Goal: Transaction & Acquisition: Purchase product/service

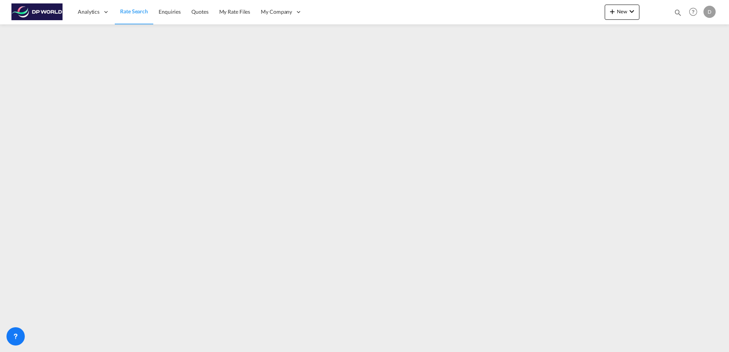
click at [140, 14] on span "Rate Search" at bounding box center [134, 11] width 28 height 6
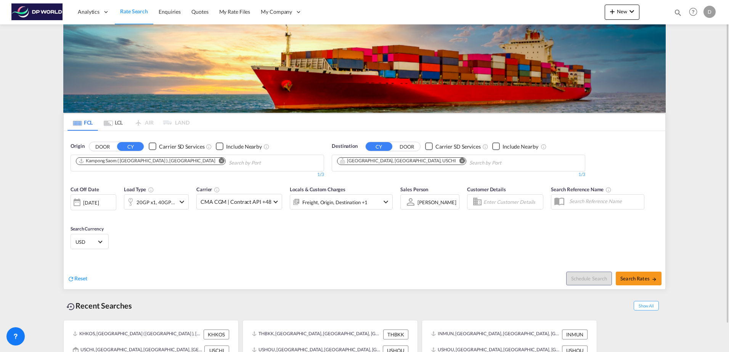
click at [214, 161] on button "Remove" at bounding box center [219, 162] width 11 height 8
click at [460, 162] on md-icon "Remove" at bounding box center [463, 161] width 6 height 6
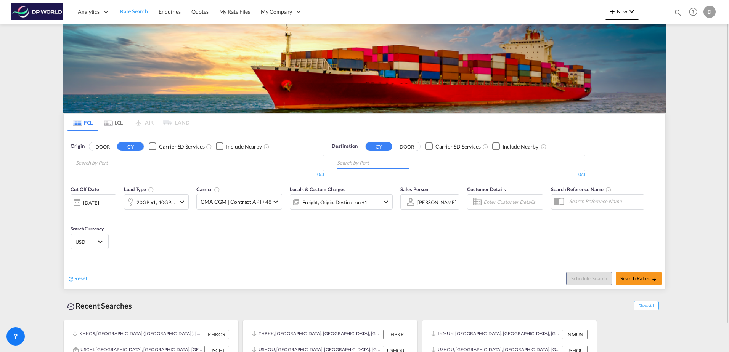
click at [229, 164] on body "Analytics Dashboard Rate Search Enquiries Quotes My Rate Files My Company" at bounding box center [364, 176] width 729 height 352
click at [96, 161] on div at bounding box center [364, 176] width 729 height 352
click at [100, 161] on input "PARANAHUA" at bounding box center [112, 163] width 72 height 12
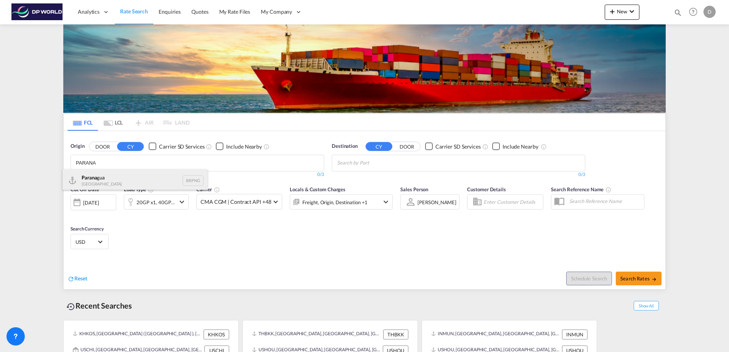
type input "PARANA"
drag, startPoint x: 105, startPoint y: 177, endPoint x: 147, endPoint y: 183, distance: 42.1
click at [105, 177] on div "Parana gua Brazil BRPNG" at bounding box center [135, 180] width 145 height 23
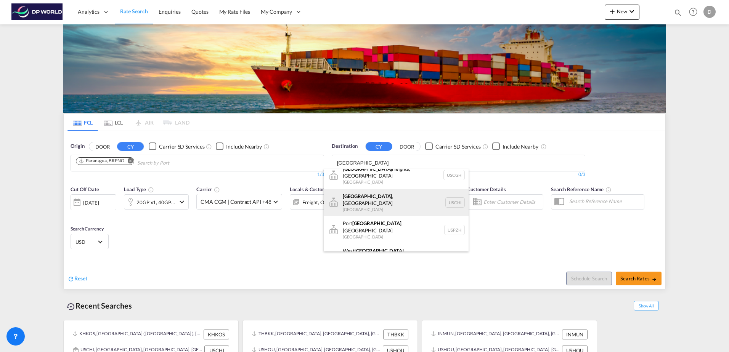
scroll to position [9, 0]
type input "CHICAGO"
click at [386, 198] on div "Chicago , IL United States USCHI" at bounding box center [396, 201] width 145 height 27
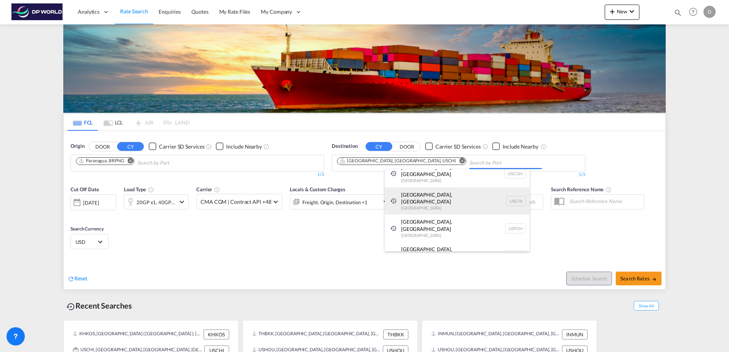
scroll to position [0, 0]
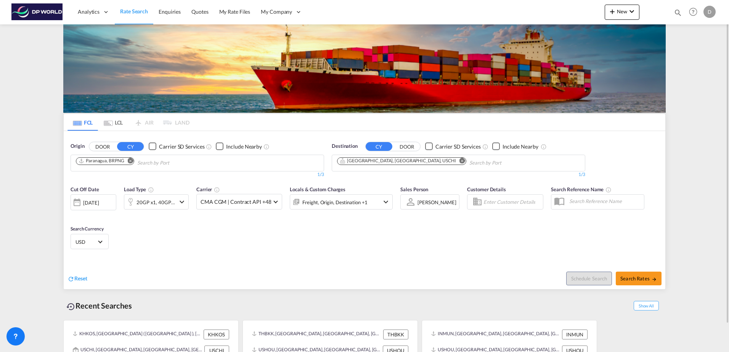
click at [91, 198] on div "[DATE]" at bounding box center [94, 203] width 46 height 16
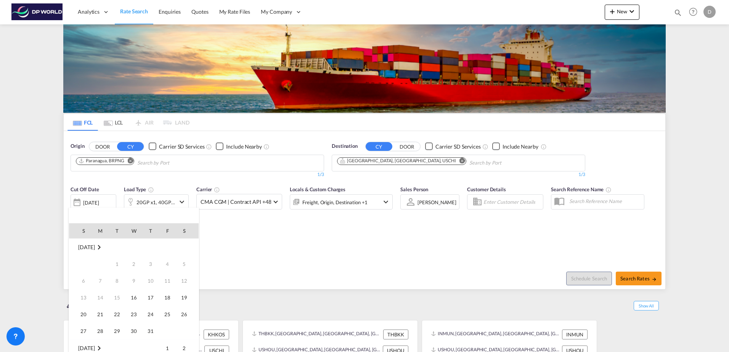
scroll to position [303, 0]
click at [170, 280] on span "17" at bounding box center [167, 280] width 15 height 15
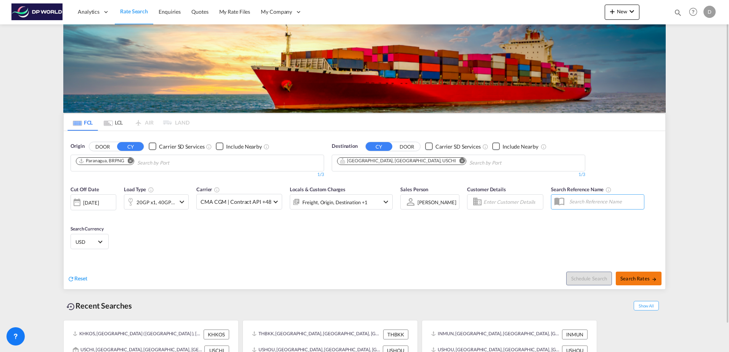
click at [640, 280] on span "Search Rates" at bounding box center [639, 279] width 37 height 6
type input "BRPNG to USCHI / 17 Oct 2025"
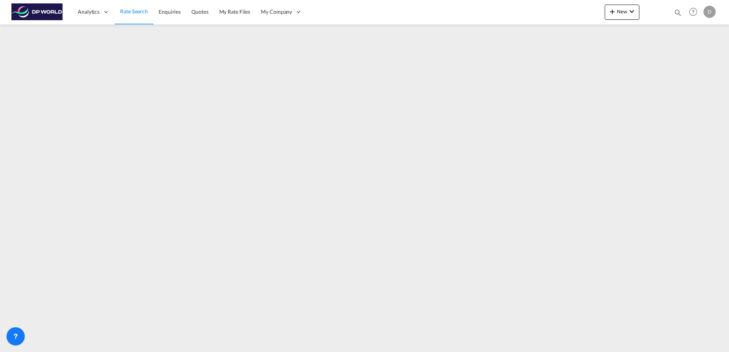
click at [132, 11] on span "Rate Search" at bounding box center [134, 11] width 28 height 6
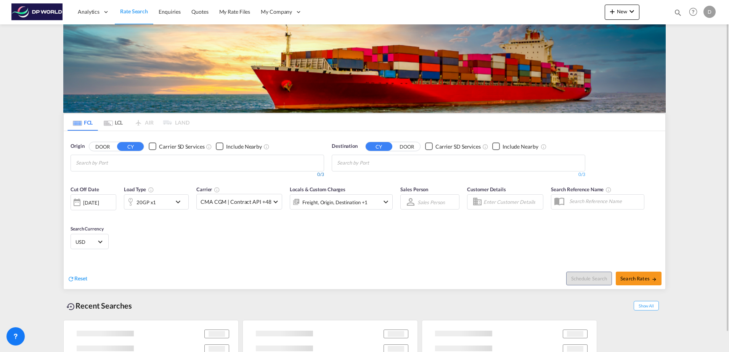
click at [141, 173] on div "0/3" at bounding box center [198, 175] width 254 height 6
click at [137, 165] on input "Chips input." at bounding box center [112, 163] width 72 height 12
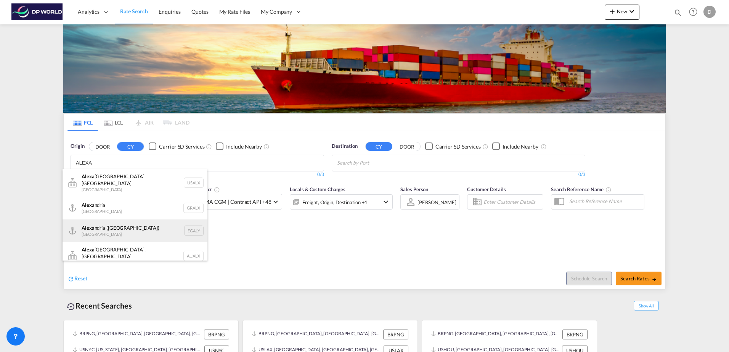
type input "ALEXA"
click at [123, 223] on div "Alexa ndria (El Iskandariya) Egypt EGALY" at bounding box center [135, 231] width 145 height 23
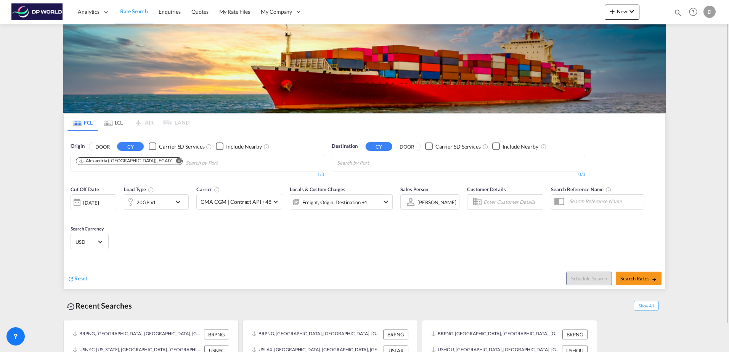
click at [414, 171] on md-chips at bounding box center [458, 163] width 253 height 16
type input "HOUS"
click at [374, 183] on div "Hous ton, TX United States USHOU" at bounding box center [396, 180] width 145 height 23
drag, startPoint x: 103, startPoint y: 204, endPoint x: 82, endPoint y: 209, distance: 20.9
click at [82, 209] on div at bounding box center [77, 202] width 12 height 15
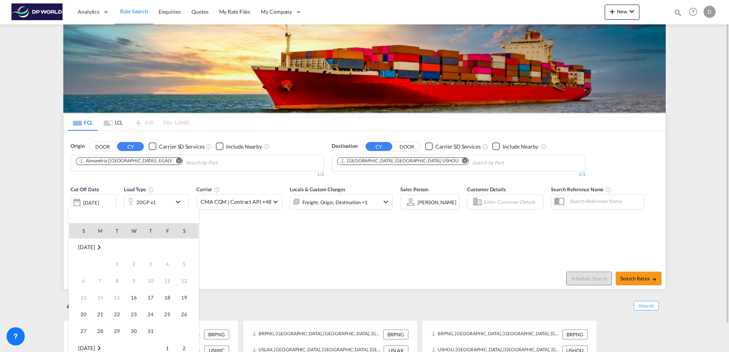
click at [87, 204] on div at bounding box center [364, 176] width 729 height 352
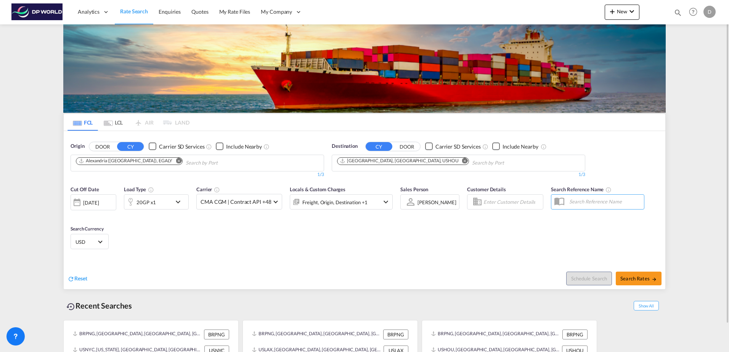
click at [91, 204] on div "[DATE]" at bounding box center [91, 202] width 16 height 7
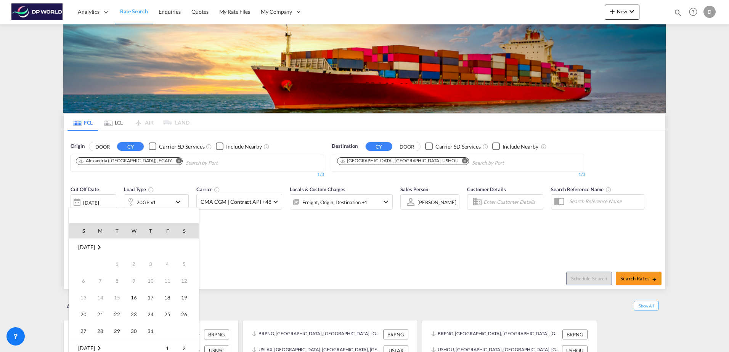
scroll to position [303, 0]
click at [164, 278] on span "17" at bounding box center [167, 280] width 15 height 15
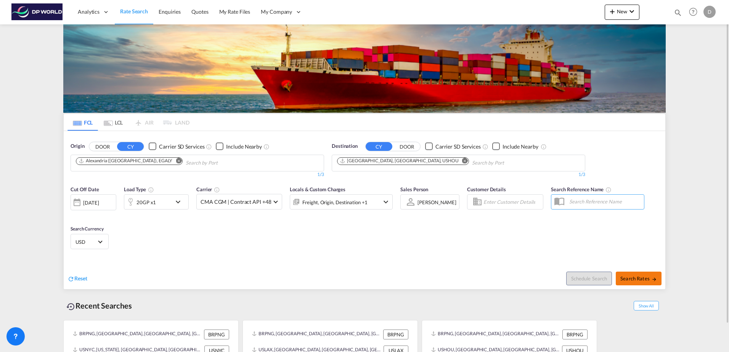
click at [633, 277] on span "Search Rates" at bounding box center [639, 279] width 37 height 6
type input "EGALY to USHOU / 17 Oct 2025"
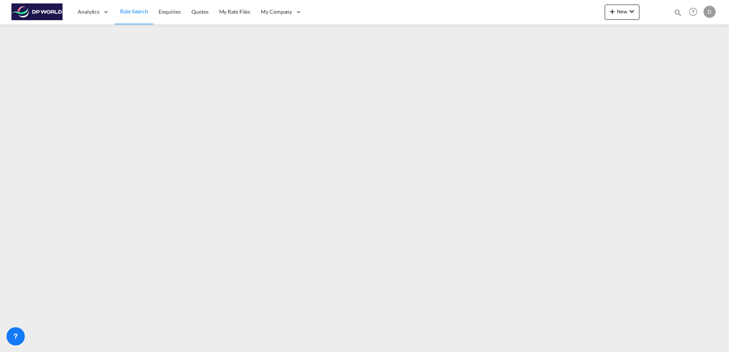
click at [135, 16] on link "Rate Search" at bounding box center [134, 12] width 39 height 25
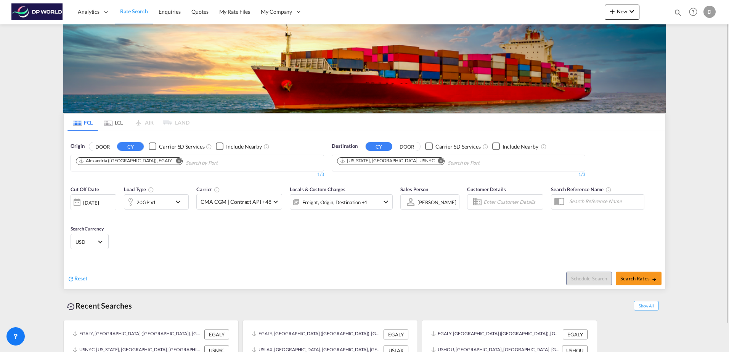
click at [171, 164] on button "Remove" at bounding box center [176, 162] width 11 height 8
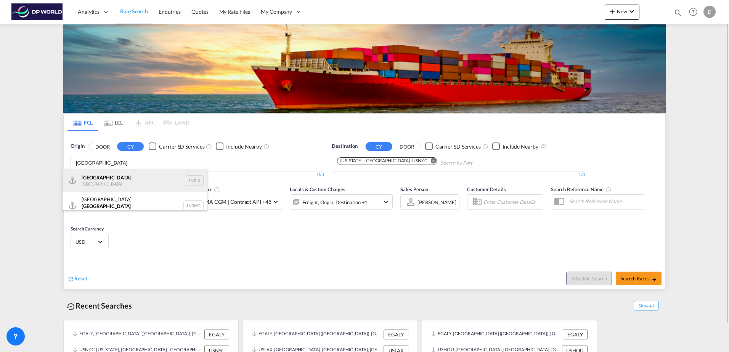
type input "RIGA"
click at [151, 183] on div "Riga Latvia LVRIX" at bounding box center [135, 180] width 145 height 23
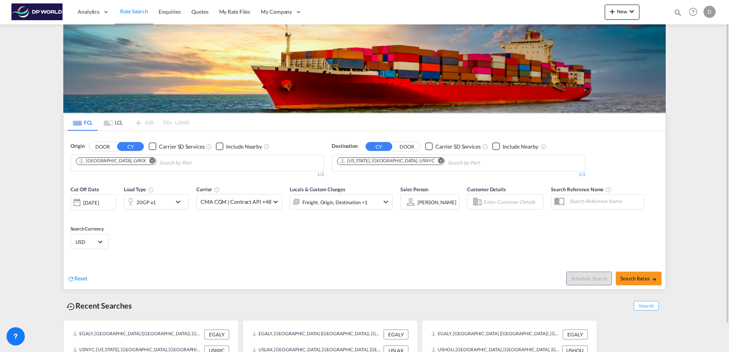
click at [438, 160] on md-icon "Remove" at bounding box center [441, 161] width 6 height 6
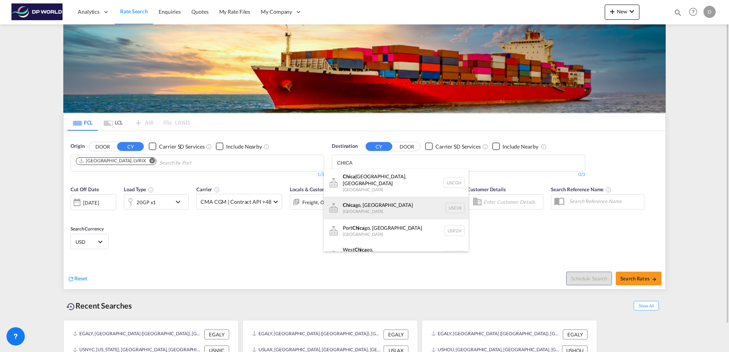
type input "CHICA"
click at [387, 199] on div "Chica go, IL United States USCHI" at bounding box center [396, 208] width 145 height 23
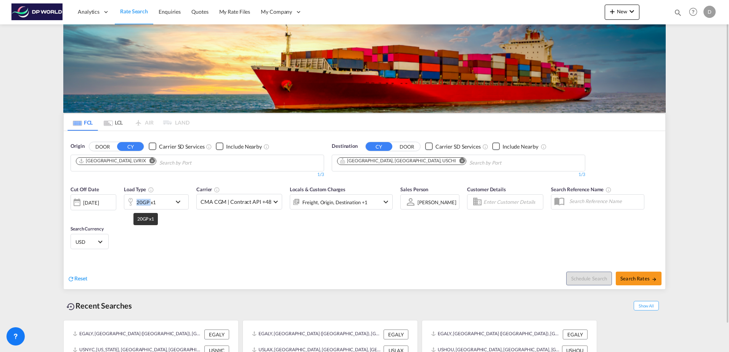
click at [143, 203] on div "20GP x1" at bounding box center [146, 202] width 19 height 11
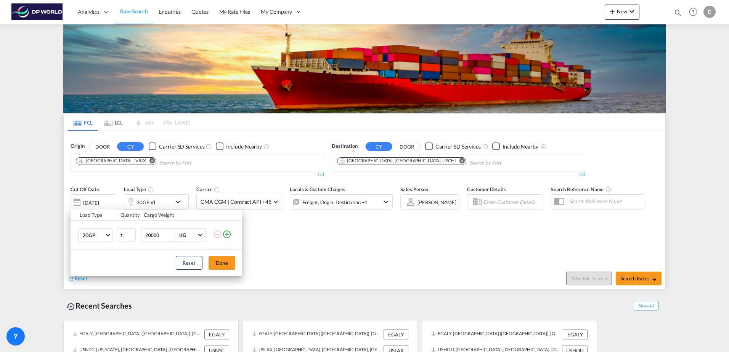
click at [229, 235] on md-icon "icon-plus-circle-outline" at bounding box center [226, 234] width 9 height 9
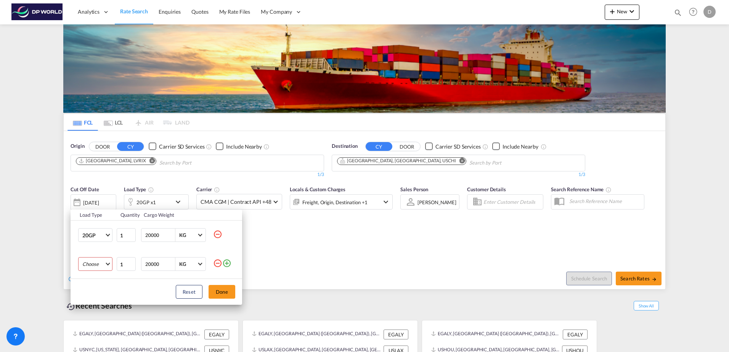
click at [88, 261] on md-select "Choose 20GP 40GP 40HC 45HC 20RE 40RE 40HR 20OT 40OT 20FR 40FR 40NR 20NR 45S 20T…" at bounding box center [95, 264] width 34 height 14
click at [93, 282] on div "40GP" at bounding box center [88, 278] width 13 height 7
click at [193, 290] on button "Reset" at bounding box center [189, 292] width 27 height 14
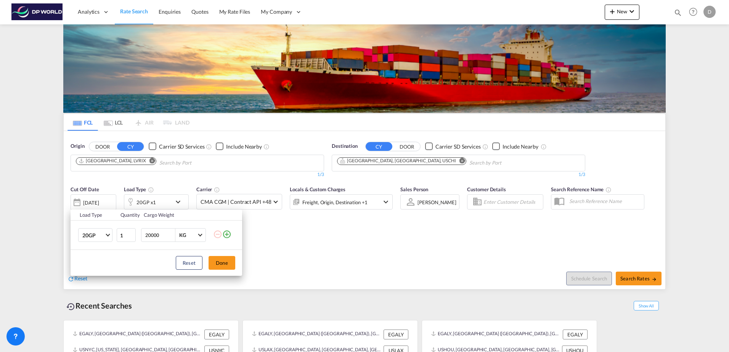
click at [93, 205] on div "Load Type Quantity Cargo Weight 20GP 20GP 40GP 40HC 45HC 20RE 40RE 40HR 20OT 40…" at bounding box center [364, 176] width 729 height 352
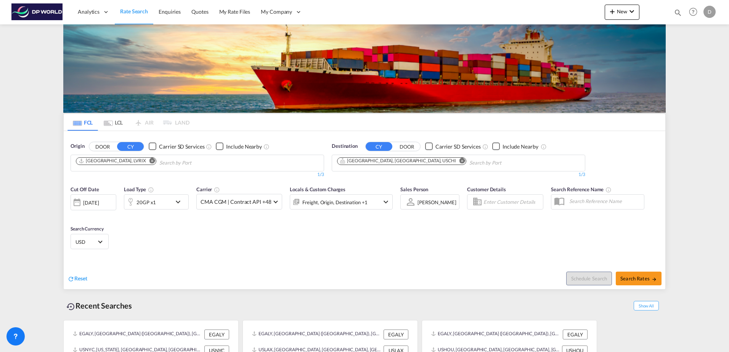
click at [93, 205] on div "[DATE]" at bounding box center [91, 202] width 16 height 7
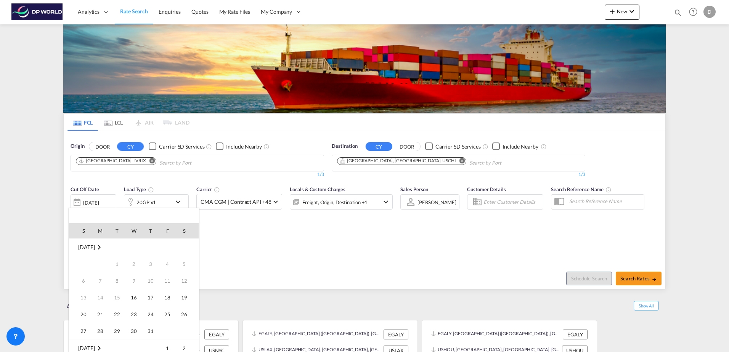
scroll to position [303, 0]
click at [144, 284] on span "16" at bounding box center [150, 280] width 15 height 15
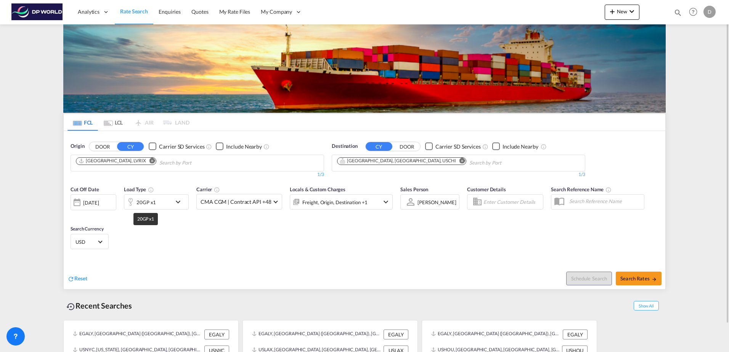
click at [143, 204] on div "20GP x1" at bounding box center [146, 202] width 19 height 11
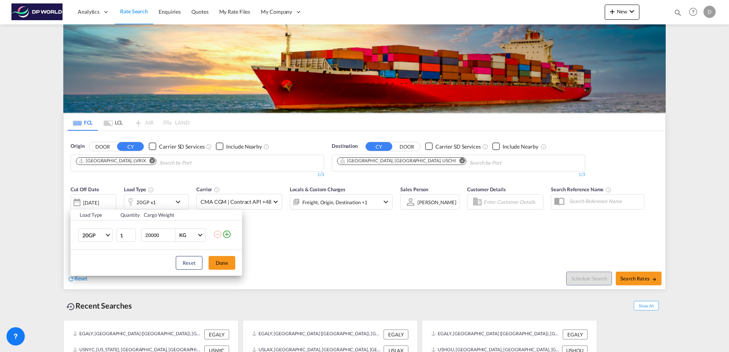
click at [227, 233] on md-icon "icon-plus-circle-outline" at bounding box center [226, 234] width 9 height 9
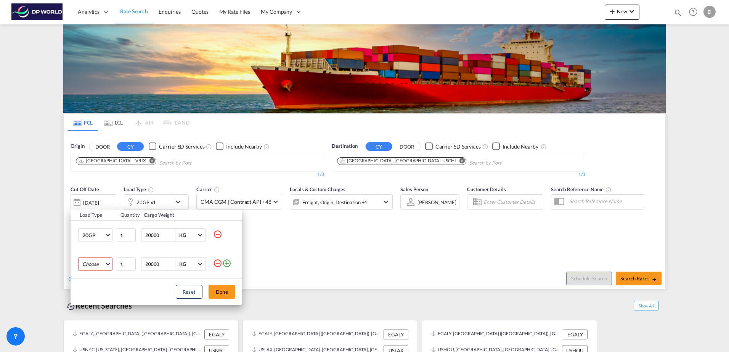
click at [99, 265] on md-select "Choose 20GP 40GP 40HC 45HC 20RE 40RE 40HR 20OT 40OT 20FR 40FR 40NR 20NR 45S 20T…" at bounding box center [95, 264] width 34 height 14
click at [97, 280] on md-option "40GP" at bounding box center [102, 279] width 52 height 18
click at [233, 291] on button "Done" at bounding box center [222, 292] width 27 height 14
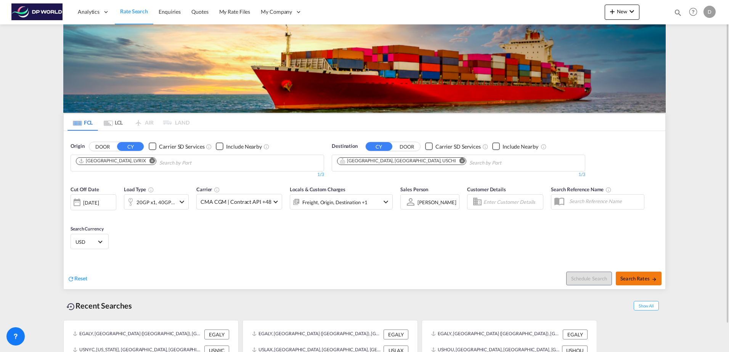
click at [636, 274] on button "Search Rates" at bounding box center [639, 279] width 46 height 14
type input "LVRIX to USCHI / 16 Oct 2025"
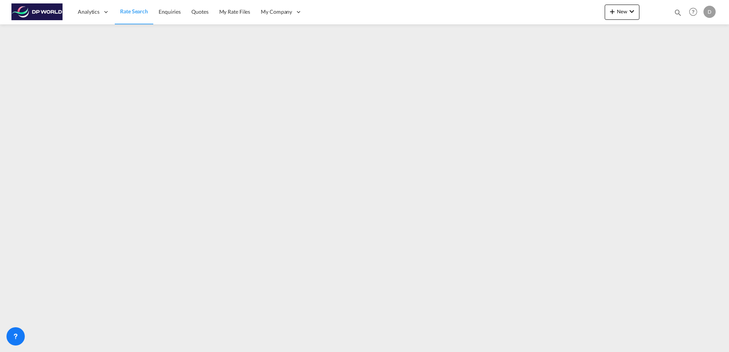
click at [149, 14] on link "Rate Search" at bounding box center [134, 12] width 39 height 25
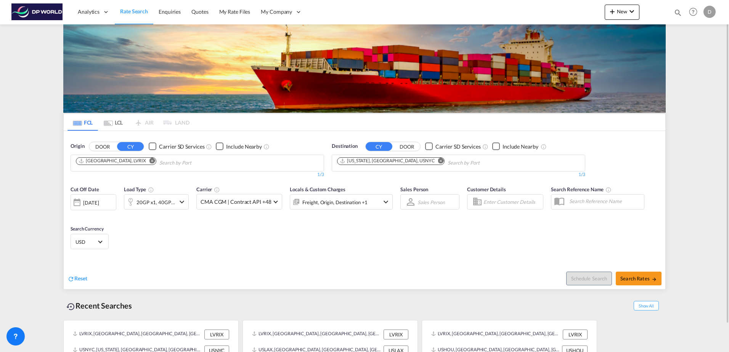
click at [150, 161] on md-icon "Remove" at bounding box center [153, 161] width 6 height 6
click at [116, 162] on input "Chips input." at bounding box center [112, 163] width 72 height 12
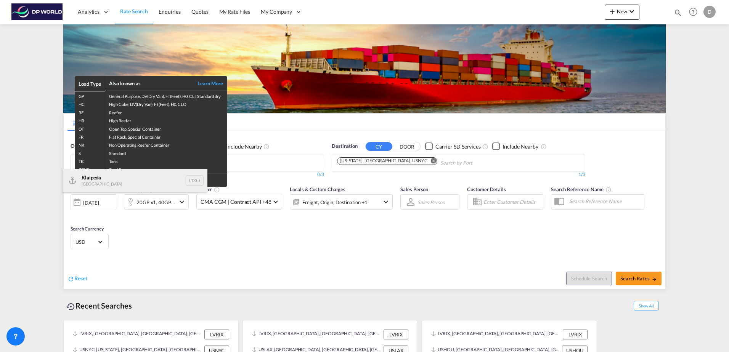
type input "KLAIPEDA"
click at [107, 183] on div "Klaipeda Lithuania LTKLJ" at bounding box center [135, 180] width 145 height 23
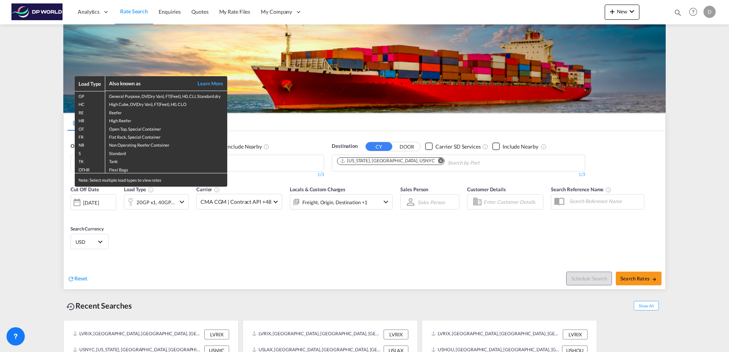
click at [397, 161] on div "Load Type Also known as Learn More GP General Purpose, DV(Dry Van), FT(Feet), H…" at bounding box center [364, 176] width 729 height 352
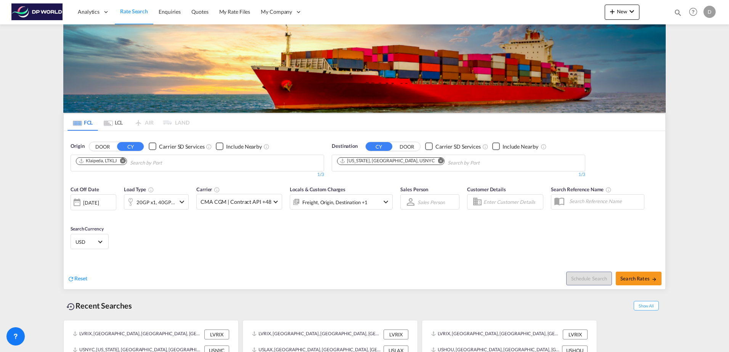
click at [438, 161] on md-icon "Remove" at bounding box center [441, 161] width 6 height 6
click at [389, 166] on input "Chips input." at bounding box center [373, 163] width 72 height 12
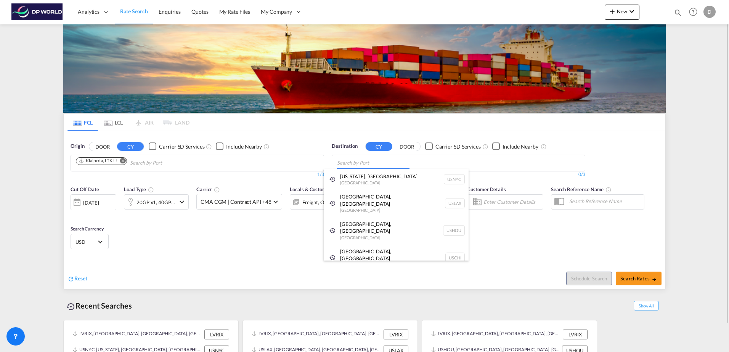
click at [387, 166] on body "Analytics Dashboard Rate Search Enquiries Quotes My Rate Files My Company" at bounding box center [364, 176] width 729 height 352
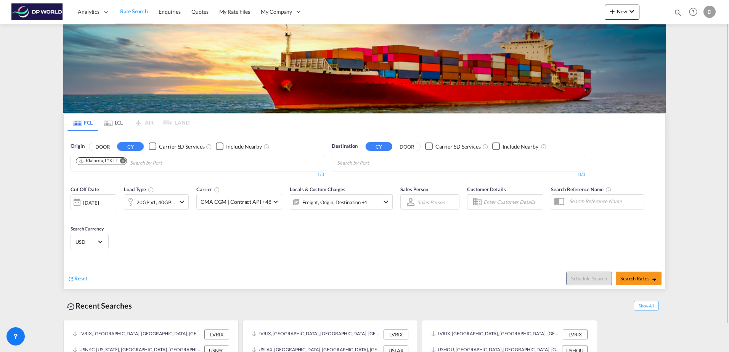
click at [383, 163] on body "Analytics Dashboard Rate Search Enquiries Quotes My Rate Files My Company" at bounding box center [364, 176] width 729 height 352
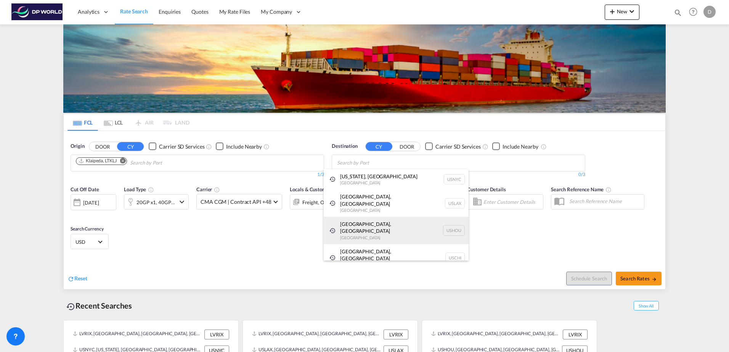
click at [379, 217] on div "Houston, TX United States USHOU" at bounding box center [396, 230] width 145 height 27
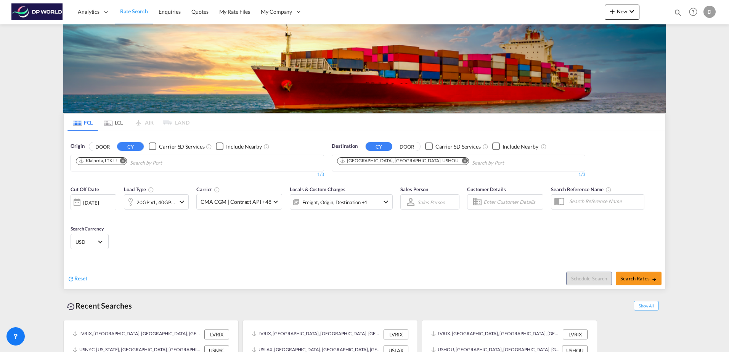
click at [110, 205] on div "[DATE]" at bounding box center [94, 203] width 46 height 16
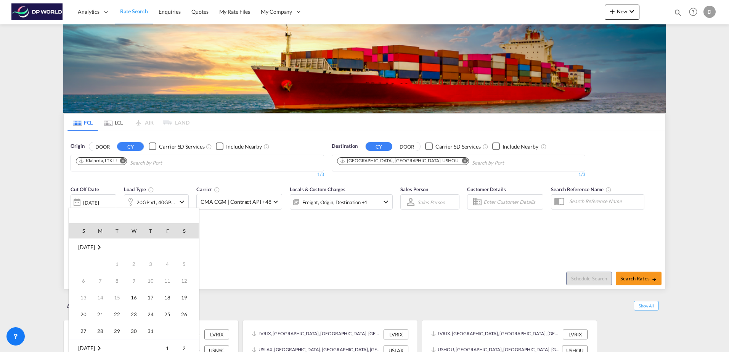
scroll to position [303, 0]
click at [158, 283] on span "16" at bounding box center [150, 280] width 15 height 15
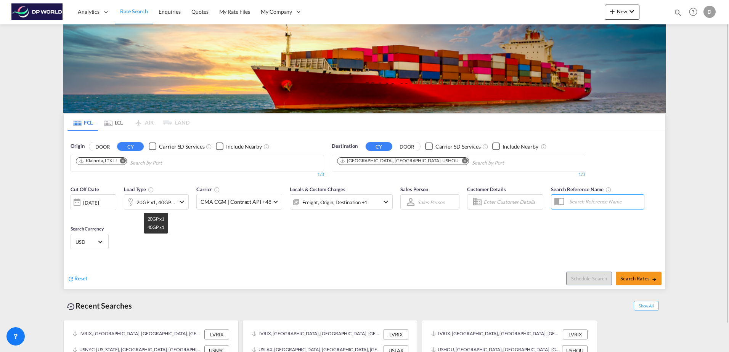
click at [158, 205] on div "20GP x1, 40GP x1" at bounding box center [156, 202] width 39 height 11
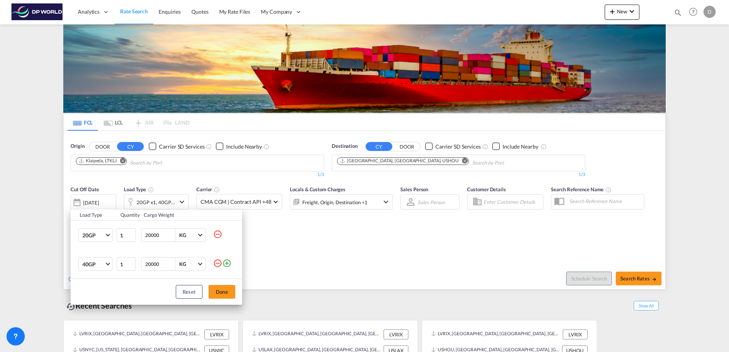
click at [350, 248] on div "Load Type Quantity Cargo Weight 20GP 20GP 40GP 40HC 45HC 20RE 40RE 40HR 20OT 40…" at bounding box center [364, 176] width 729 height 352
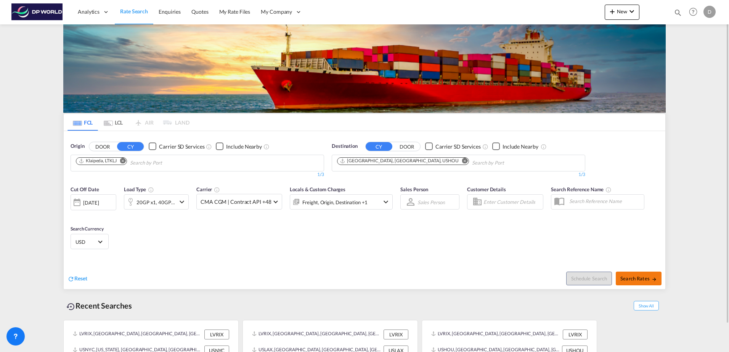
click at [649, 276] on span "Search Rates" at bounding box center [639, 279] width 37 height 6
type input "LTKLJ to USHOU / 16 Oct 2025"
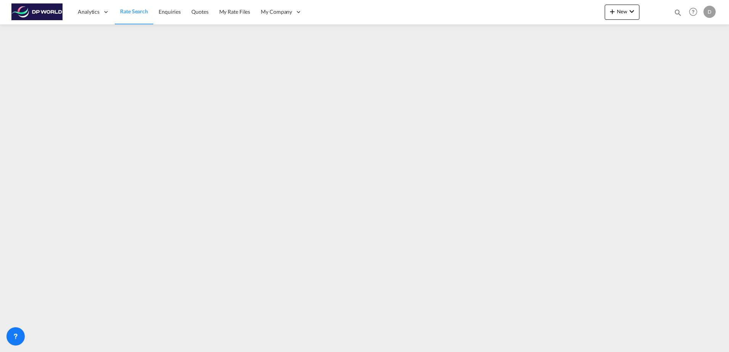
click at [136, 12] on span "Rate Search" at bounding box center [134, 11] width 28 height 6
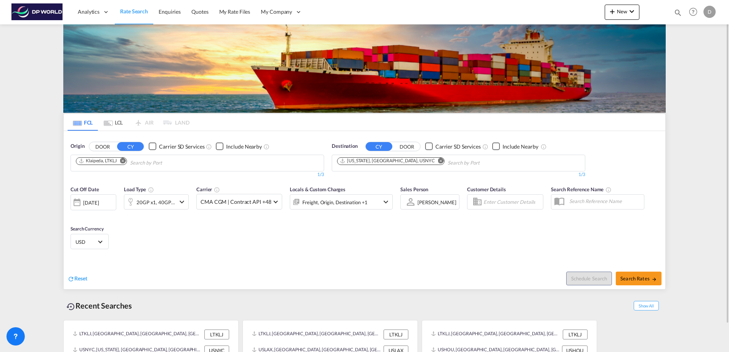
click at [125, 160] on md-icon "Remove" at bounding box center [123, 161] width 6 height 6
click at [124, 164] on input "Chips input." at bounding box center [112, 163] width 72 height 12
type input "GDYNIA"
click at [116, 175] on div "Gdynia Poland PLGDY" at bounding box center [135, 180] width 145 height 23
click at [438, 162] on md-icon "Remove" at bounding box center [441, 161] width 6 height 6
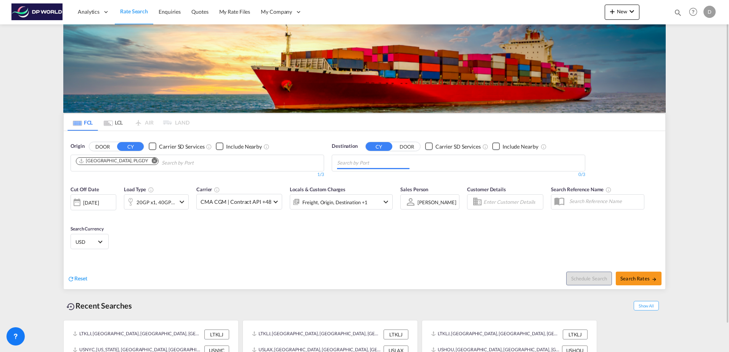
click at [387, 163] on input "Chips input." at bounding box center [373, 163] width 72 height 12
drag, startPoint x: 297, startPoint y: 154, endPoint x: 279, endPoint y: 154, distance: 18.7
click at [348, 164] on body "Analytics Dashboard Rate Search Enquiries Quotes My Rate Files My Company" at bounding box center [364, 176] width 729 height 352
type input "HOUSTO"
click at [367, 174] on div "Housto n, TX United States USHOU" at bounding box center [396, 180] width 145 height 23
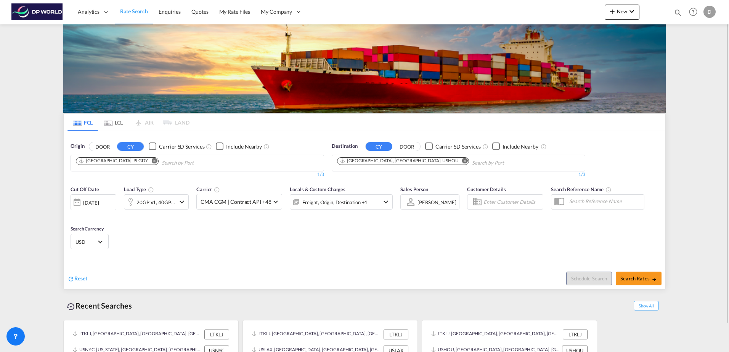
click at [97, 203] on div "[DATE]" at bounding box center [91, 202] width 16 height 7
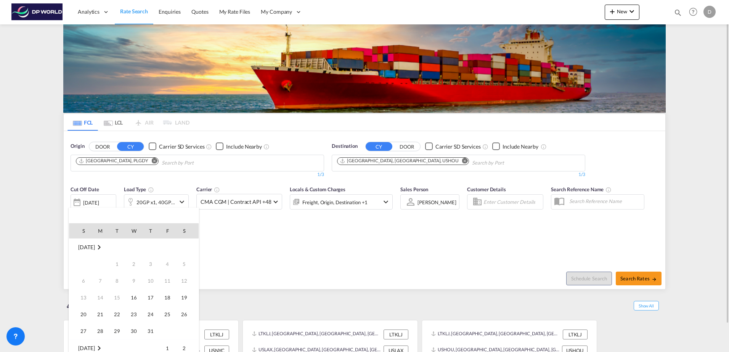
scroll to position [303, 0]
click at [165, 287] on span "17" at bounding box center [167, 280] width 15 height 15
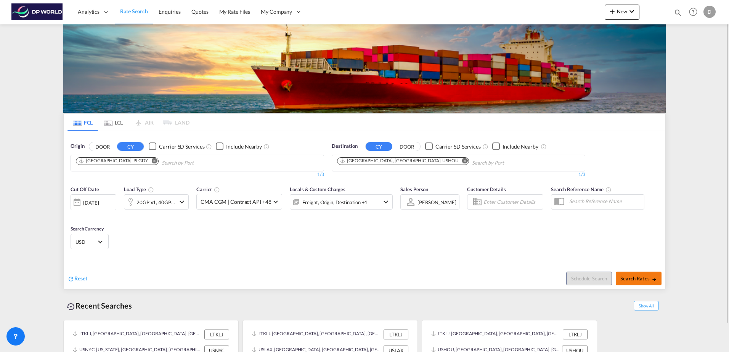
click at [639, 280] on span "Search Rates" at bounding box center [639, 279] width 37 height 6
type input "PLGDY to USHOU / 17 Oct 2025"
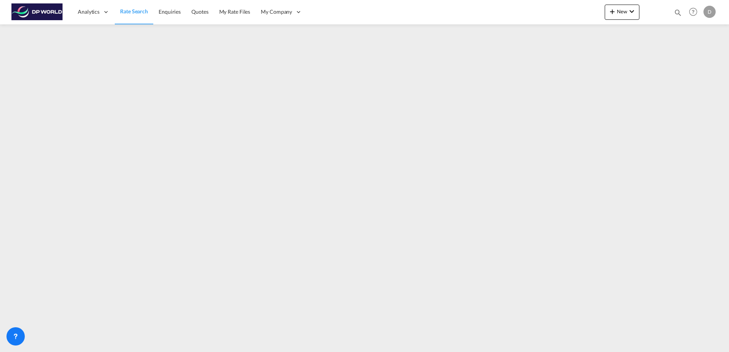
click at [137, 12] on span "Rate Search" at bounding box center [134, 11] width 28 height 6
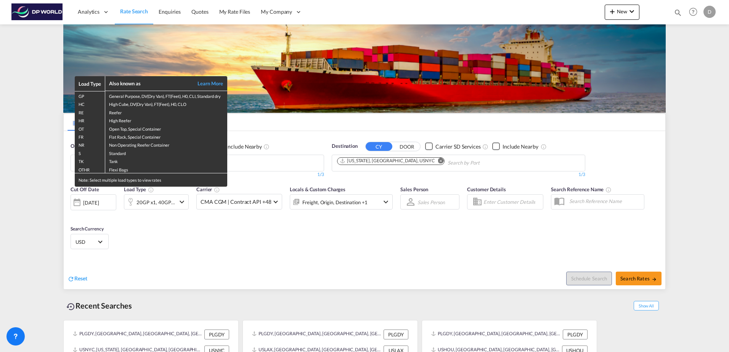
click at [264, 166] on div "Load Type Also known as Learn More GP General Purpose, DV(Dry Van), FT(Feet), H…" at bounding box center [364, 176] width 729 height 352
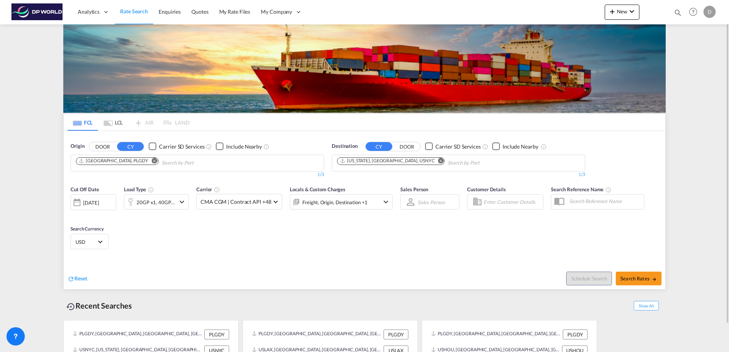
click at [152, 162] on md-icon "Remove" at bounding box center [155, 161] width 6 height 6
click at [118, 165] on input "Chips input." at bounding box center [112, 163] width 72 height 12
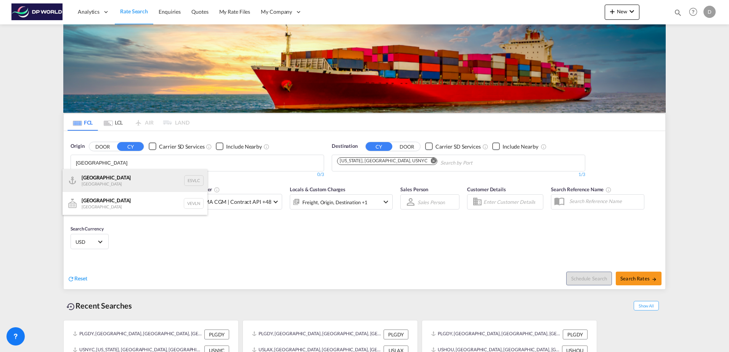
type input "VALENCIA"
click at [122, 187] on div "Valencia Spain ESVLC" at bounding box center [135, 180] width 145 height 23
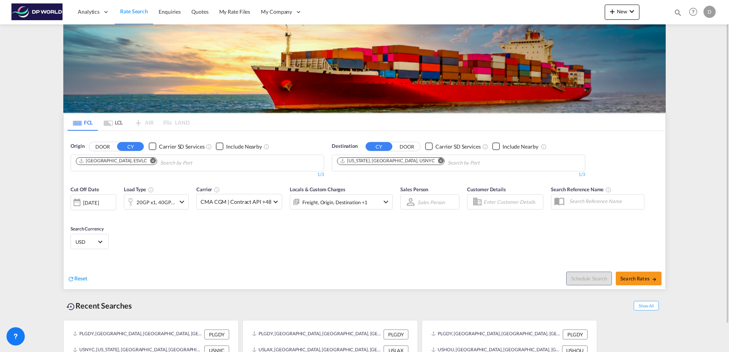
click at [438, 159] on md-icon "Remove" at bounding box center [441, 161] width 6 height 6
click at [384, 165] on input "Chips input." at bounding box center [373, 163] width 72 height 12
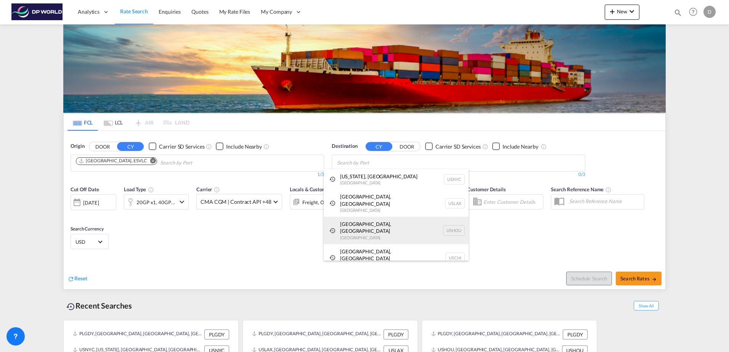
click at [380, 222] on div "Houston, TX United States USHOU" at bounding box center [396, 230] width 145 height 27
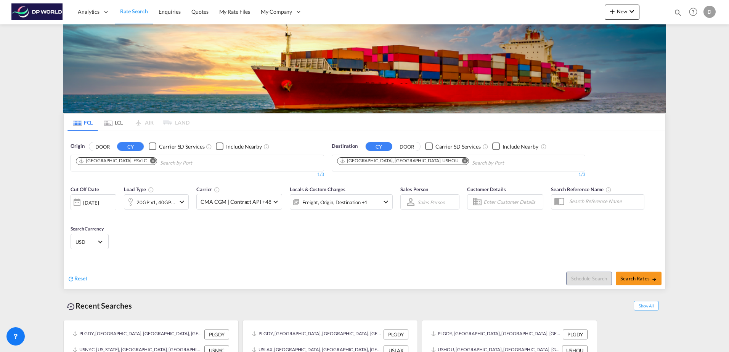
click at [91, 199] on div "[DATE]" at bounding box center [91, 202] width 16 height 7
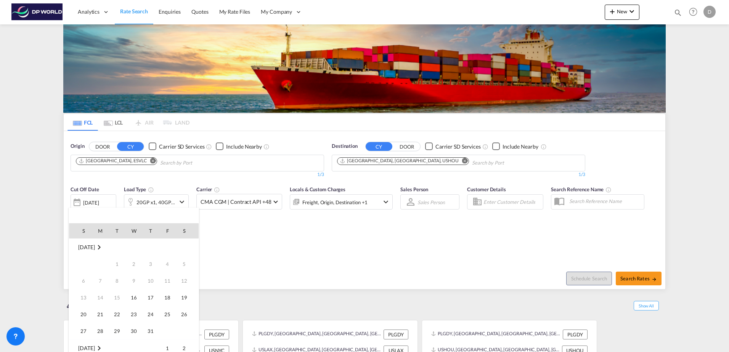
scroll to position [303, 0]
click at [172, 280] on span "17" at bounding box center [167, 280] width 15 height 15
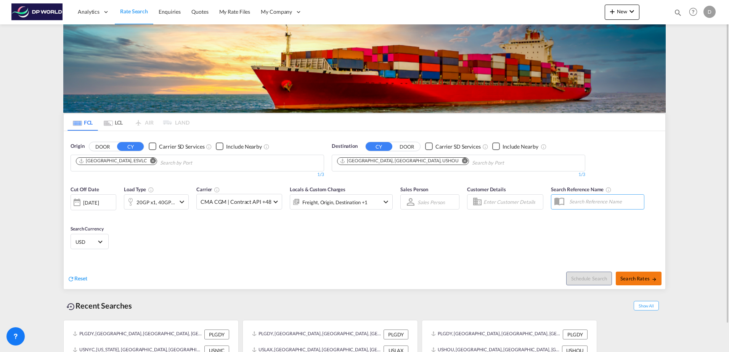
click at [639, 280] on span "Search Rates" at bounding box center [639, 279] width 37 height 6
type input "ESVLC to USHOU / 17 Oct 2025"
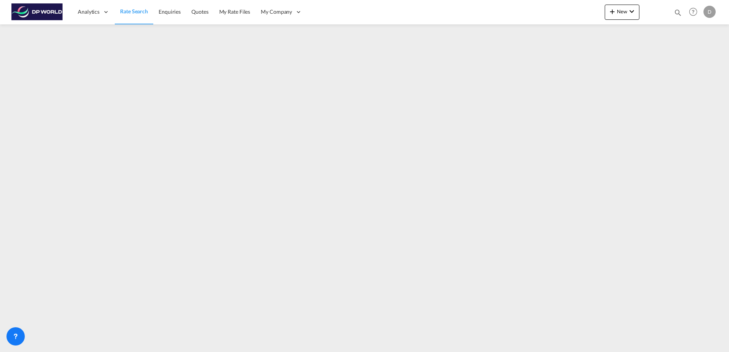
click at [130, 11] on span "Rate Search" at bounding box center [134, 11] width 28 height 6
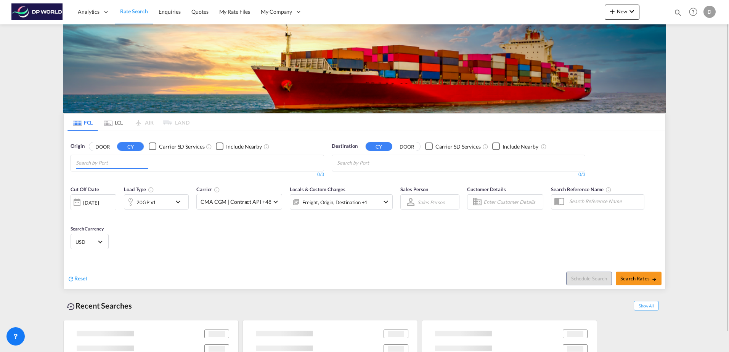
click at [185, 166] on md-chips at bounding box center [197, 163] width 253 height 16
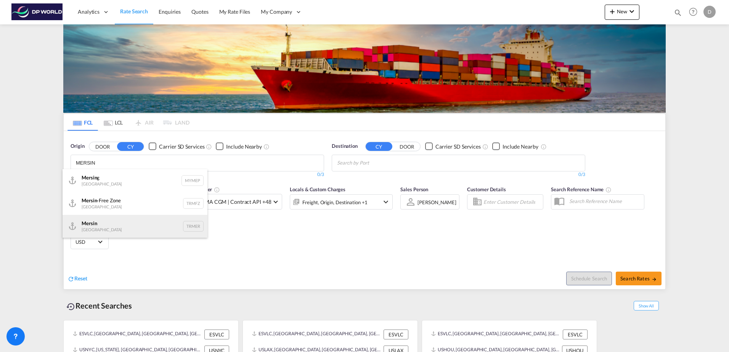
type input "MERSIN"
click at [129, 231] on div "Mersin Turkey TRMER" at bounding box center [135, 226] width 145 height 23
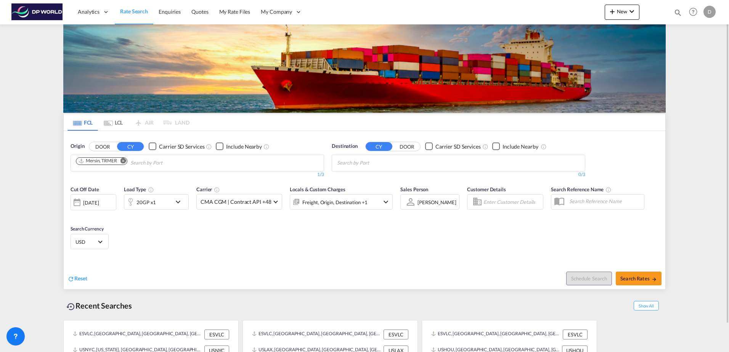
click at [412, 161] on md-chips-wrap "Chips container with autocompletion. Enter the text area, type text to search, …" at bounding box center [374, 162] width 77 height 14
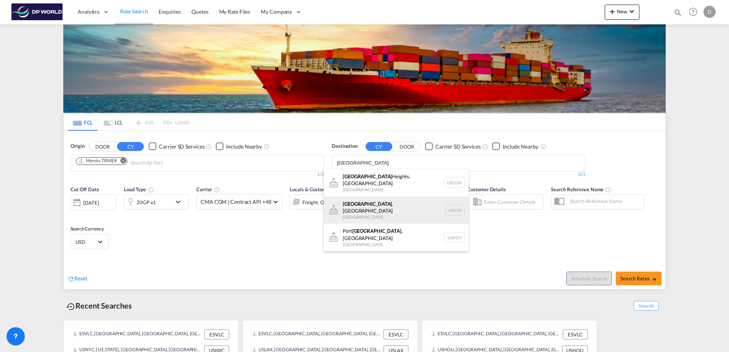
type input "CHICAGO"
click at [390, 203] on div "Chicago , IL United States USCHI" at bounding box center [396, 210] width 145 height 27
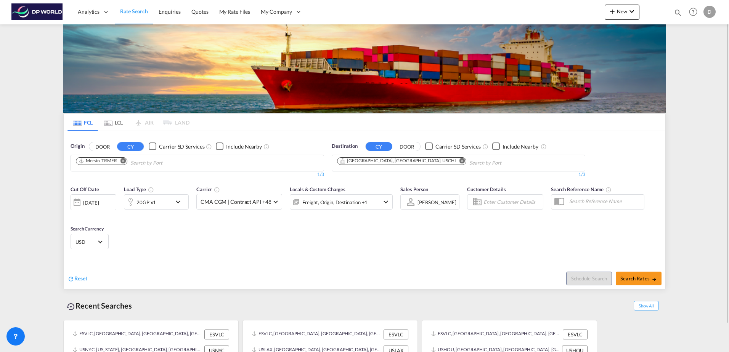
click at [93, 201] on div "[DATE]" at bounding box center [91, 202] width 16 height 7
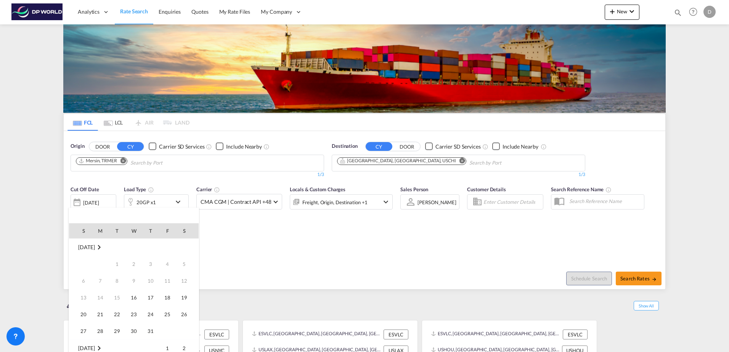
scroll to position [303, 0]
click at [163, 278] on span "17" at bounding box center [167, 280] width 15 height 15
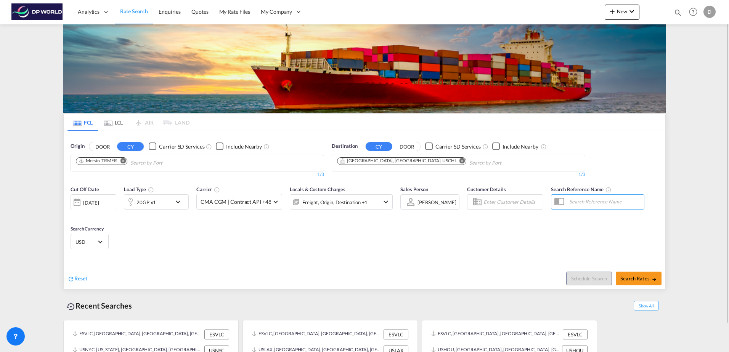
click at [156, 204] on div "20GP x1" at bounding box center [147, 202] width 47 height 15
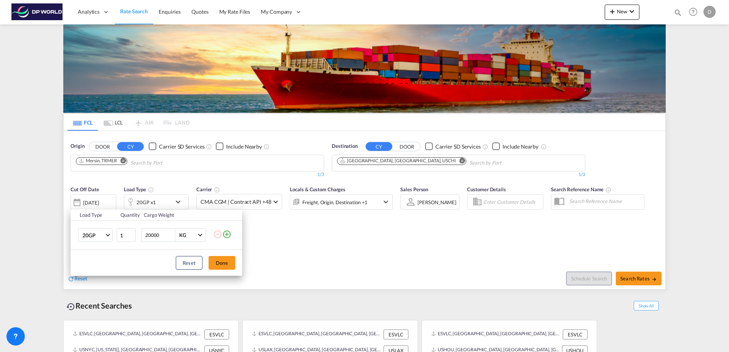
click at [227, 235] on md-icon "icon-plus-circle-outline" at bounding box center [226, 234] width 9 height 9
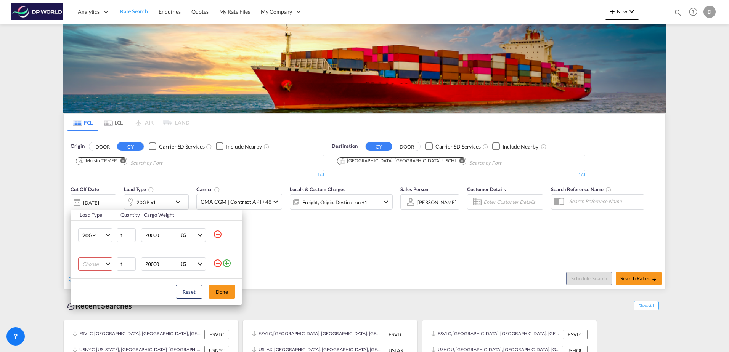
click at [109, 267] on md-select "Choose 20GP 40GP 40HC 45HC 20RE 40RE 40HR 20OT 40OT 20FR 40FR 40NR 20NR 45S 20T…" at bounding box center [95, 264] width 34 height 14
click at [95, 266] on md-option "20GP" at bounding box center [102, 260] width 52 height 18
click at [95, 274] on md-option "40GP" at bounding box center [102, 279] width 52 height 18
click at [223, 294] on button "Done" at bounding box center [222, 292] width 27 height 14
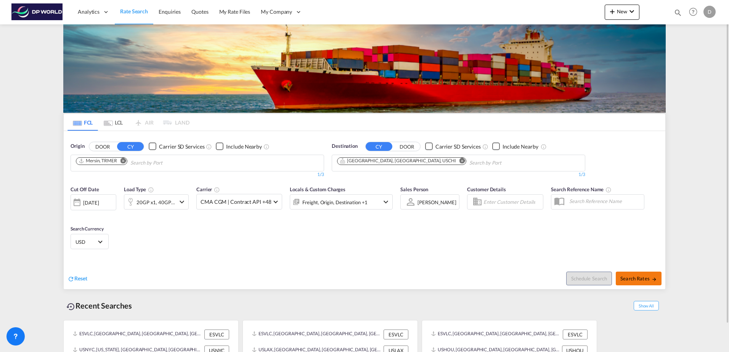
click at [634, 273] on button "Search Rates" at bounding box center [639, 279] width 46 height 14
type input "TRMER to USCHI / 17 Oct 2025"
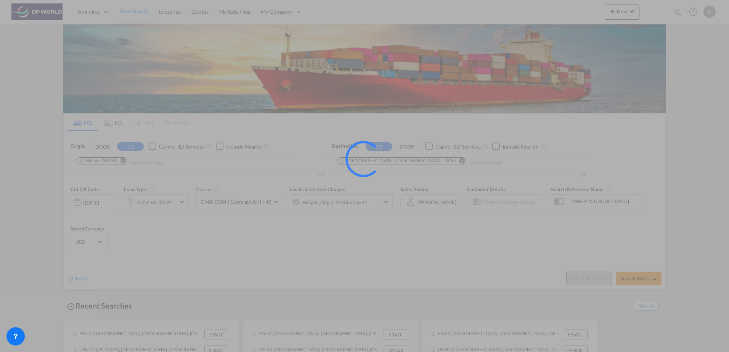
click at [703, 256] on div at bounding box center [364, 176] width 729 height 352
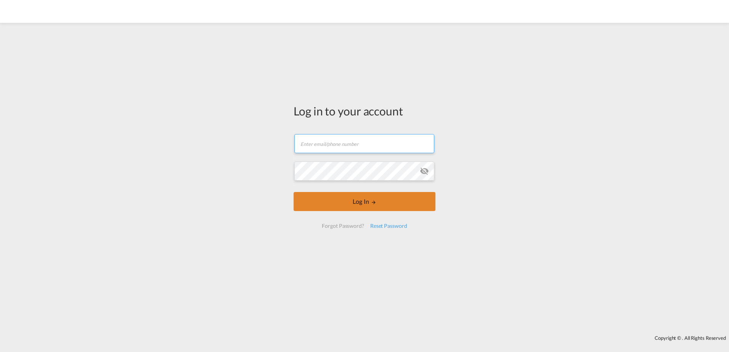
type input "[PERSON_NAME][EMAIL_ADDRESS][PERSON_NAME][DOMAIN_NAME]"
click at [354, 204] on button "Log In" at bounding box center [365, 201] width 142 height 19
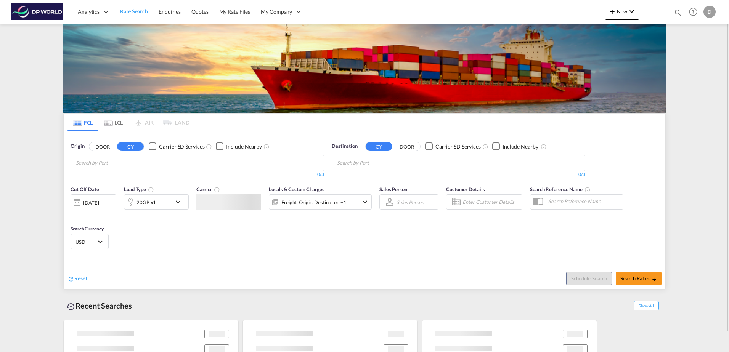
click at [165, 168] on md-chips at bounding box center [197, 163] width 253 height 16
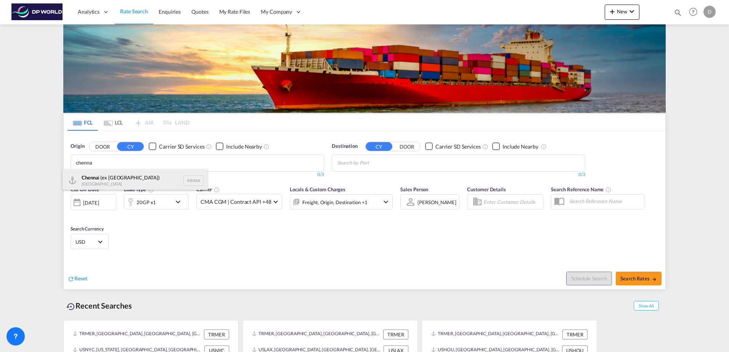
type input "chenna"
click at [127, 187] on div "Chenna i (ex Madras) India INMAA" at bounding box center [135, 180] width 145 height 23
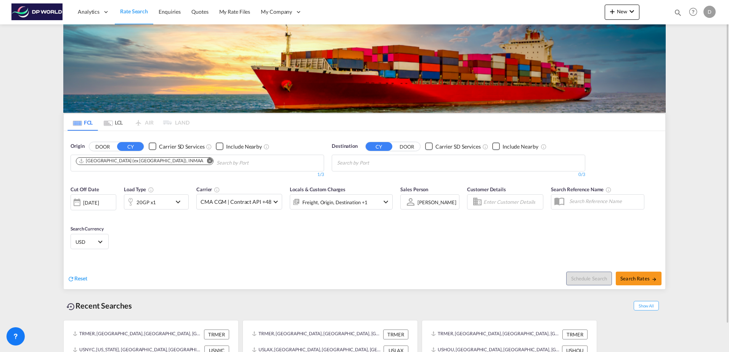
click at [207, 162] on md-icon "Remove" at bounding box center [210, 161] width 6 height 6
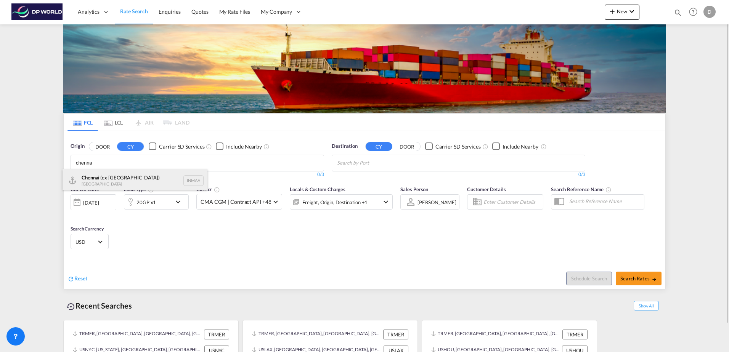
type input "chenna"
click at [143, 178] on div "Chenna i (ex Madras) India INMAA" at bounding box center [135, 180] width 145 height 23
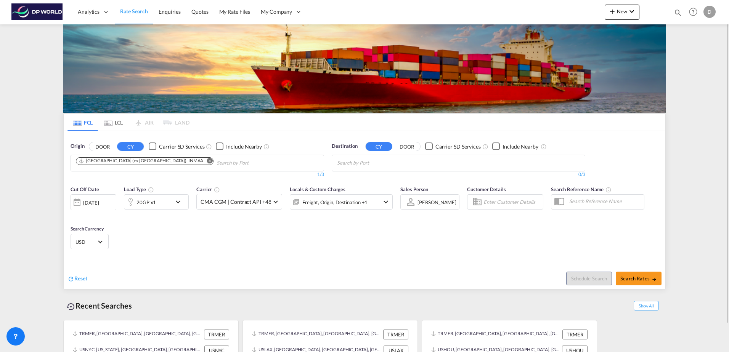
click at [382, 160] on body "Analytics Dashboard Rate Search Enquiries Quotes My Rate Files My Company" at bounding box center [364, 176] width 729 height 352
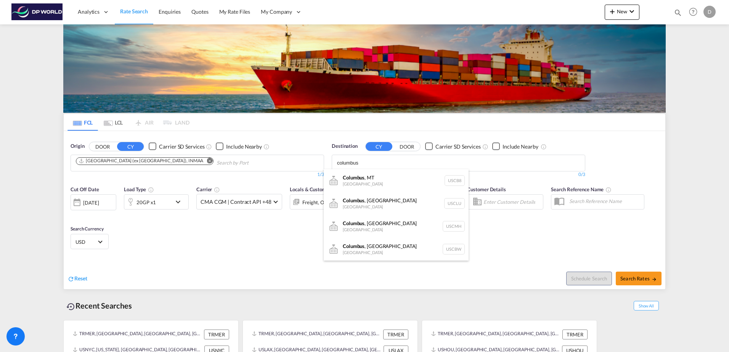
type input "columbus"
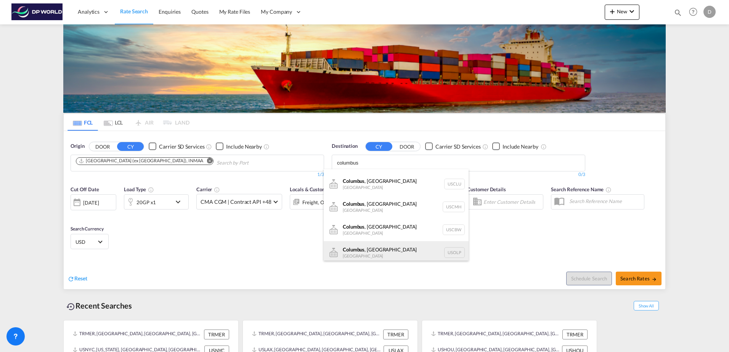
scroll to position [8, 0]
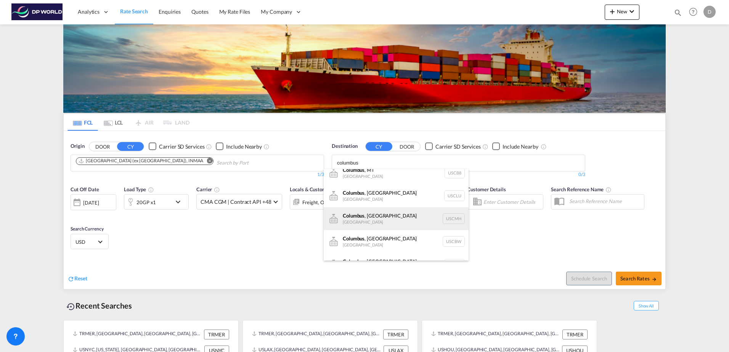
click at [381, 217] on div "Columbus , OH United States USCMH" at bounding box center [396, 218] width 145 height 23
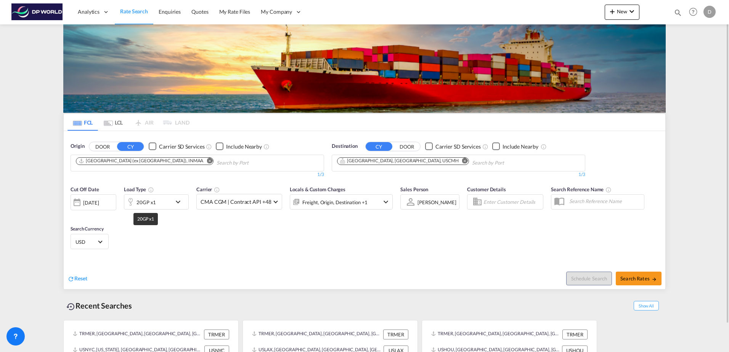
click at [151, 201] on div "20GP x1" at bounding box center [146, 202] width 19 height 11
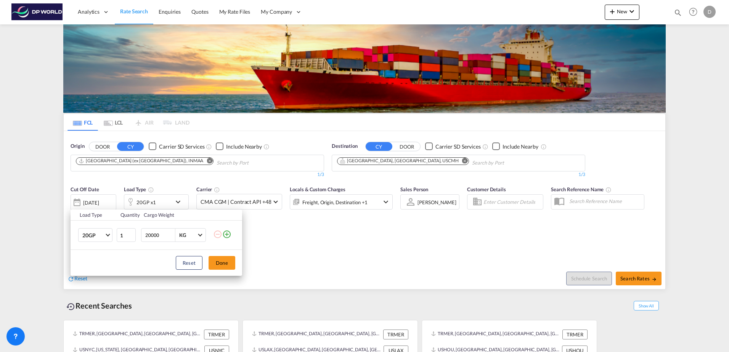
click at [225, 234] on md-icon "icon-plus-circle-outline" at bounding box center [226, 234] width 9 height 9
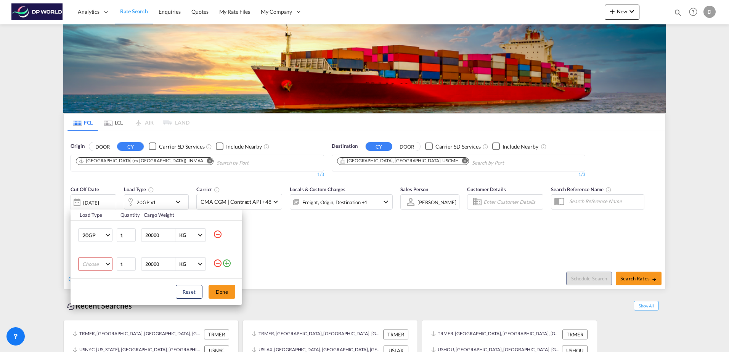
click at [97, 262] on md-select "Choose 20GP 40GP 40HC 45HC 20RE 40RE 40HR 20OT 40OT 20FR 40FR 40NR 20NR 45S 20T…" at bounding box center [95, 264] width 34 height 14
click at [103, 281] on md-option "40GP" at bounding box center [102, 279] width 52 height 18
click at [151, 265] on input "20000" at bounding box center [160, 264] width 31 height 13
type input "25000"
click at [223, 293] on button "Done" at bounding box center [222, 292] width 27 height 14
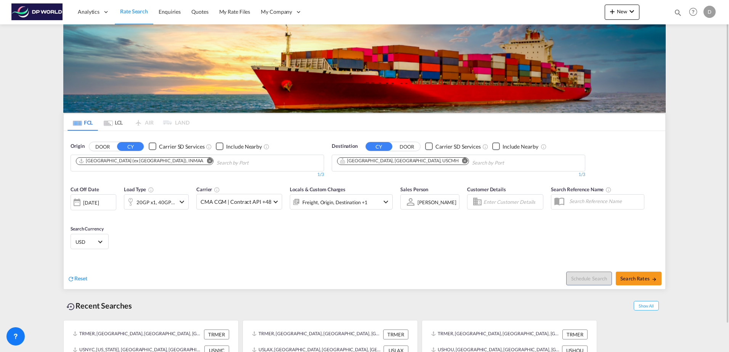
click at [100, 207] on div "[DATE]" at bounding box center [94, 203] width 46 height 16
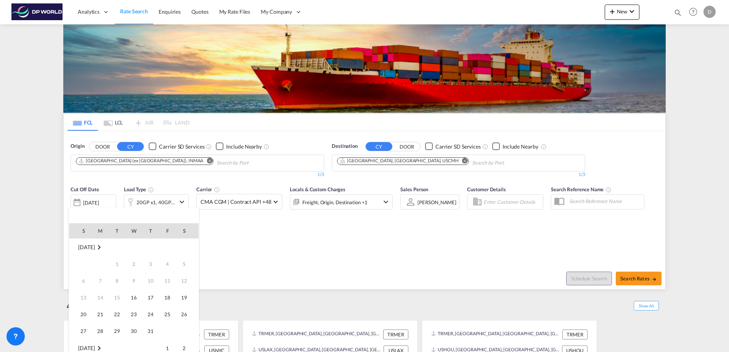
scroll to position [303, 0]
click at [155, 277] on span "16" at bounding box center [150, 280] width 15 height 15
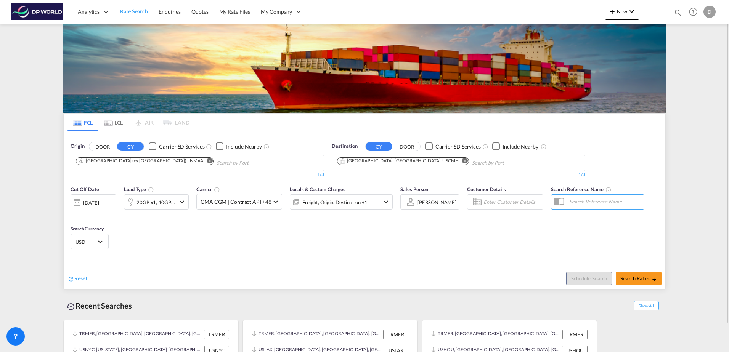
click at [98, 199] on div "16 Oct 2025" at bounding box center [94, 203] width 46 height 16
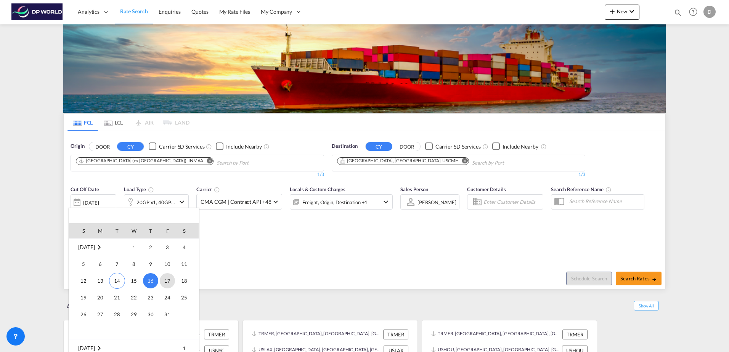
click at [167, 280] on span "17" at bounding box center [167, 280] width 15 height 15
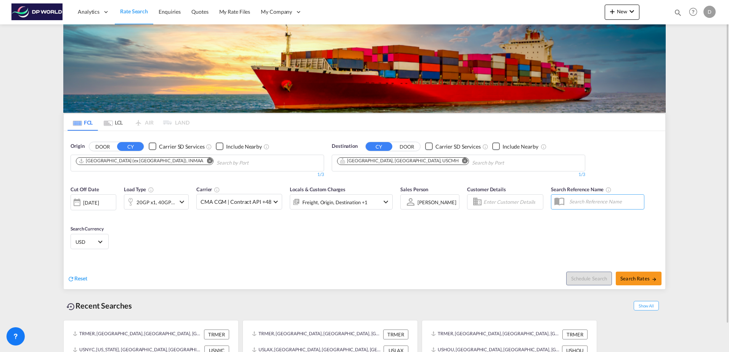
click at [311, 252] on div "Cut Off Date 17 Oct 2025 17/10/2025 Load Type 20GP x1, 40GP x1 Carrier CMA CGM …" at bounding box center [365, 219] width 602 height 74
click at [628, 280] on span "Search Rates" at bounding box center [639, 279] width 37 height 6
type input "INMAA to USCMH / 17 Oct 2025"
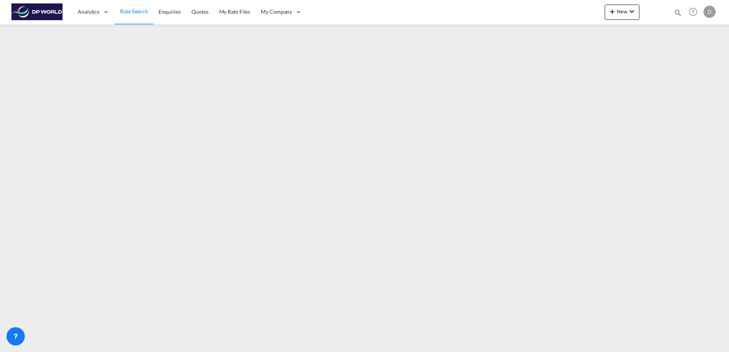
click at [132, 7] on link "Rate Search" at bounding box center [134, 12] width 39 height 25
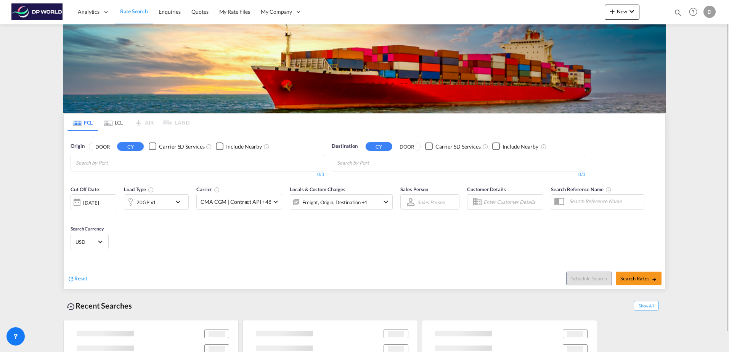
click at [136, 167] on input "Chips input." at bounding box center [112, 163] width 72 height 12
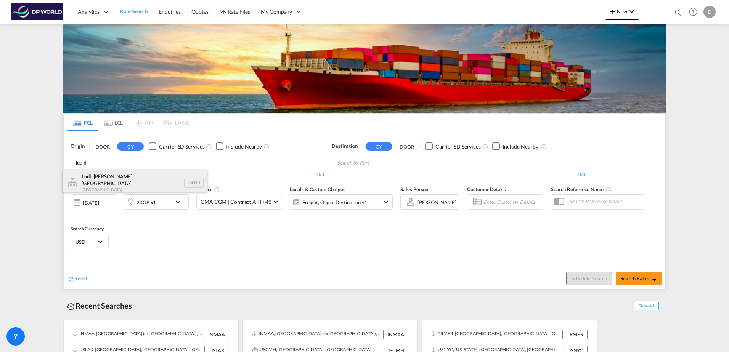
type input "ludhi"
click at [127, 183] on div "Ludhi ana, PB India INLUH" at bounding box center [135, 182] width 145 height 27
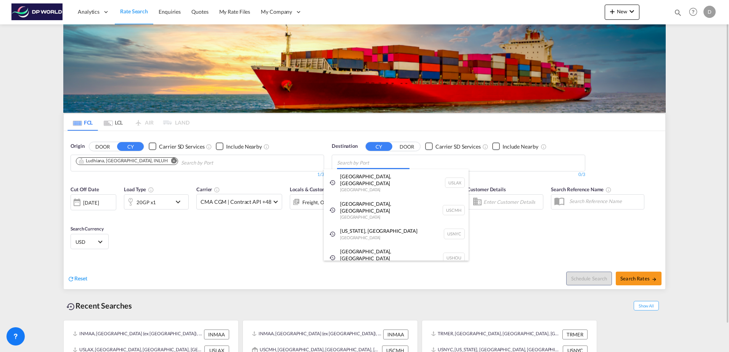
click at [401, 162] on body "Analytics Dashboard Rate Search Enquiries Quotes My Rate Files My Company" at bounding box center [364, 176] width 729 height 352
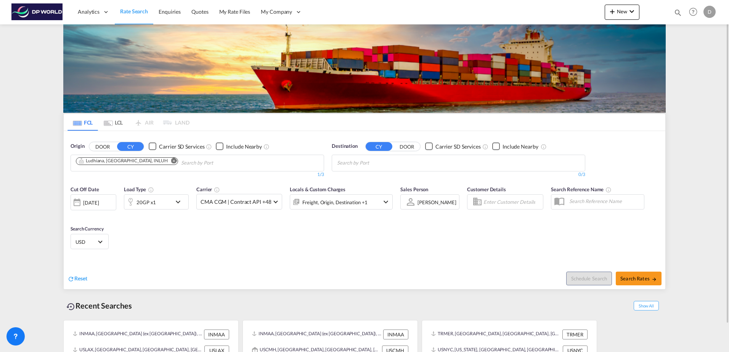
click at [171, 162] on md-icon "Remove" at bounding box center [174, 161] width 6 height 6
click at [125, 164] on input "Chips input." at bounding box center [112, 163] width 72 height 12
paste input "Ennore"
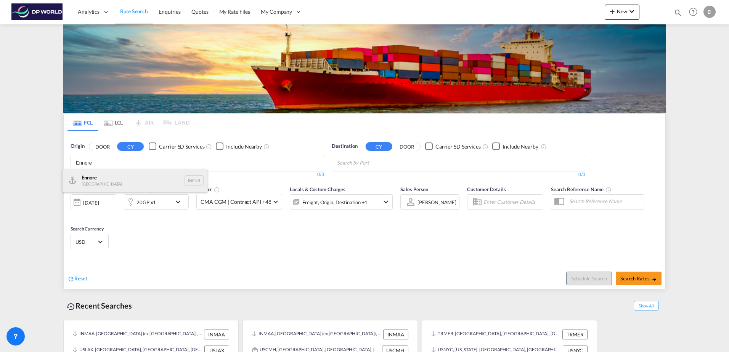
type input "Ennore"
click at [124, 172] on div "Ennore India INENR" at bounding box center [135, 180] width 145 height 23
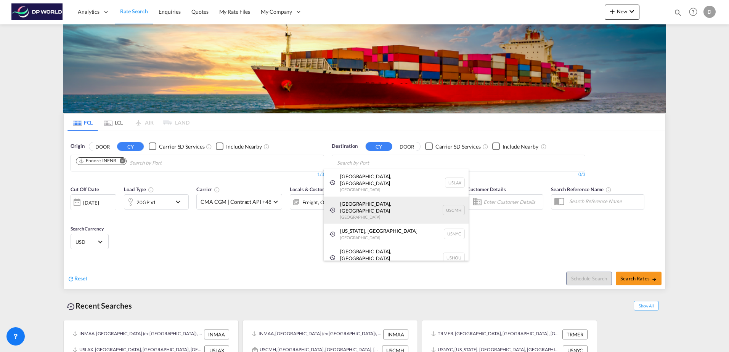
click at [386, 204] on div "Columbus, OH United States USCMH" at bounding box center [396, 210] width 145 height 27
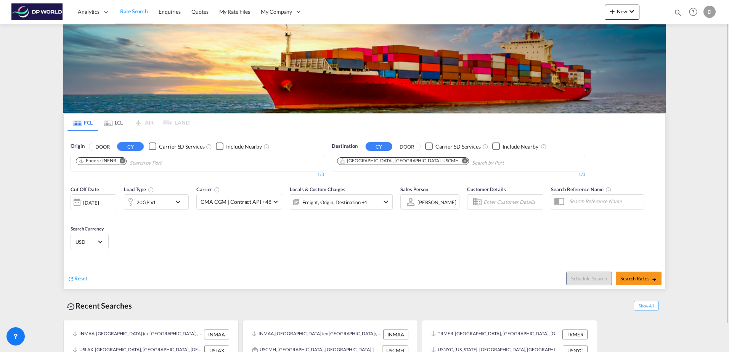
click at [162, 200] on div "20GP x1" at bounding box center [147, 202] width 47 height 15
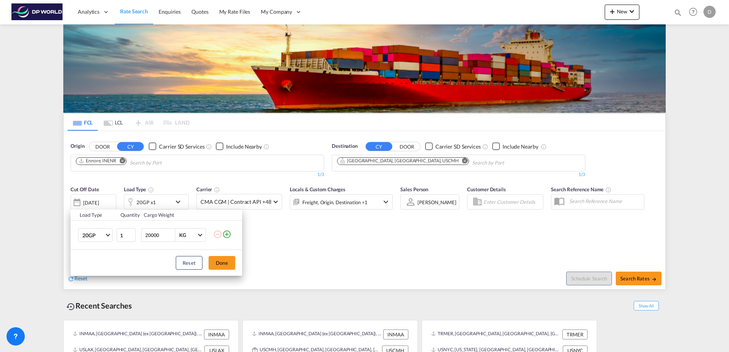
click at [227, 235] on md-icon "icon-plus-circle-outline" at bounding box center [226, 234] width 9 height 9
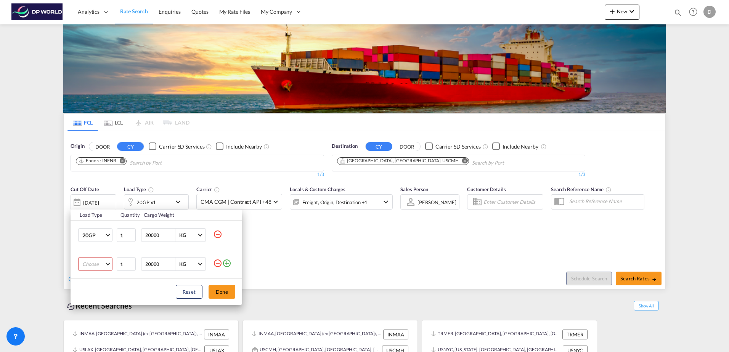
click at [99, 260] on md-select "Choose 20GP 40GP 40HC 45HC 20RE 40RE 40HR 20OT 40OT 20FR 40FR 40NR 20NR 45S 20T…" at bounding box center [95, 264] width 34 height 14
click at [95, 280] on div "40GP" at bounding box center [88, 278] width 13 height 7
click at [151, 267] on input "20000" at bounding box center [160, 264] width 31 height 13
type input "25000"
click at [225, 292] on button "Done" at bounding box center [222, 292] width 27 height 14
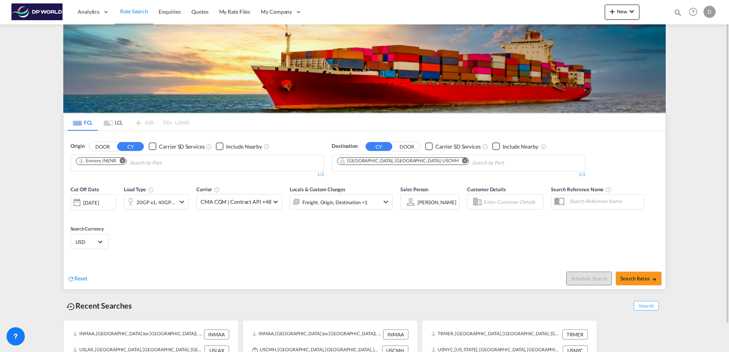
click at [93, 202] on div "[DATE]" at bounding box center [91, 202] width 16 height 7
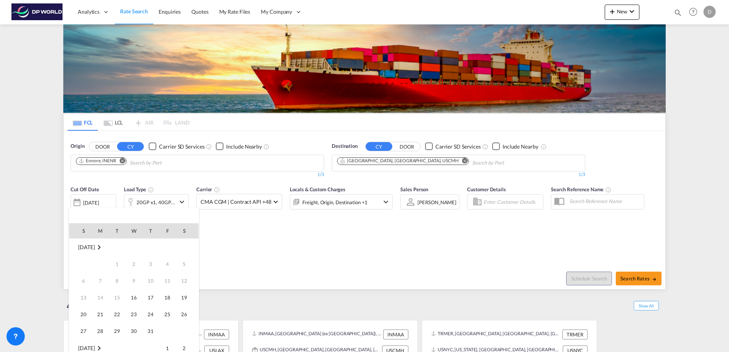
scroll to position [303, 0]
click at [164, 281] on span "17" at bounding box center [167, 280] width 15 height 15
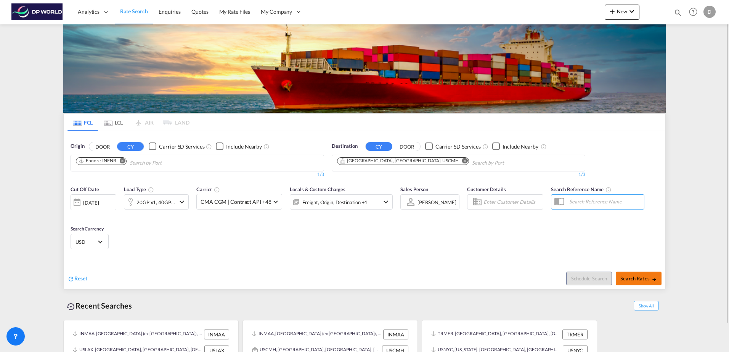
click at [622, 273] on div "Schedule Search Search Rates" at bounding box center [516, 274] width 299 height 29
click at [624, 277] on span "Search Rates" at bounding box center [639, 279] width 37 height 6
type input "INENR to USCMH / 17 Oct 2025"
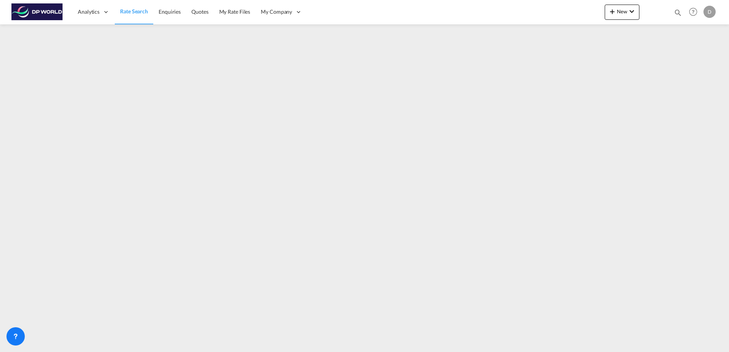
drag, startPoint x: 141, startPoint y: 14, endPoint x: 695, endPoint y: 155, distance: 571.5
click at [141, 14] on span "Rate Search" at bounding box center [134, 11] width 28 height 6
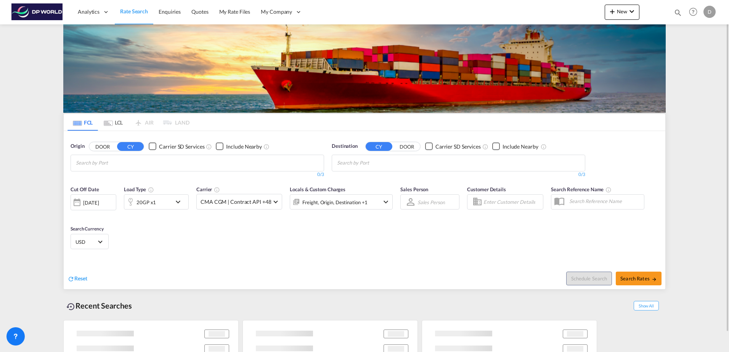
click at [122, 163] on input "Chips input." at bounding box center [112, 163] width 72 height 12
paste input "Ludhiana"
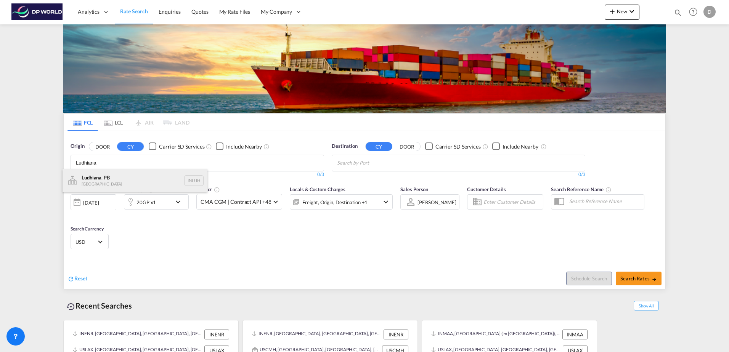
type input "Ludhiana"
click at [125, 180] on div "Ludhiana , PB India INLUH" at bounding box center [135, 180] width 145 height 23
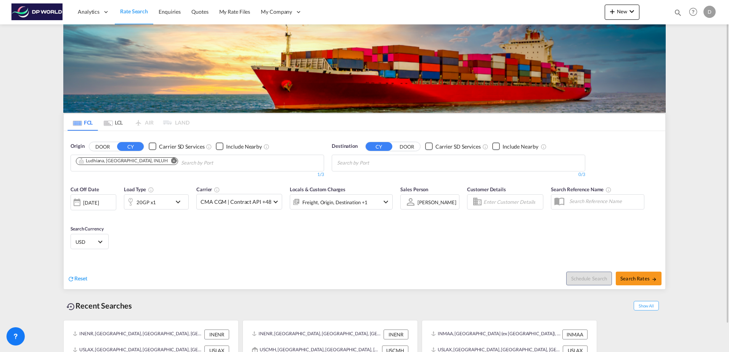
click at [392, 164] on body "Analytics Dashboard Rate Search Enquiries Quotes My Rate Files My Company" at bounding box center [364, 176] width 729 height 352
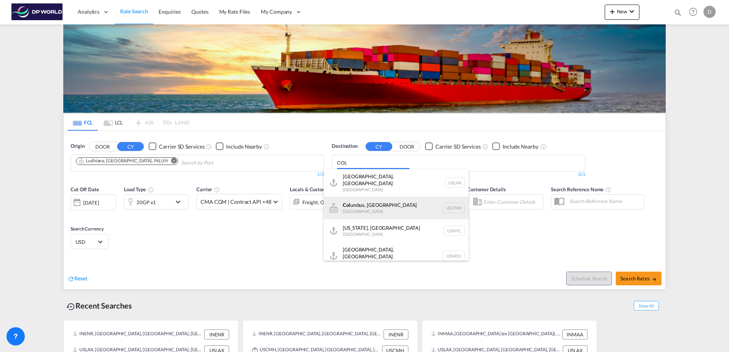
type input "COL"
click at [388, 206] on div "Col umbus, OH United States USCMH" at bounding box center [396, 208] width 145 height 23
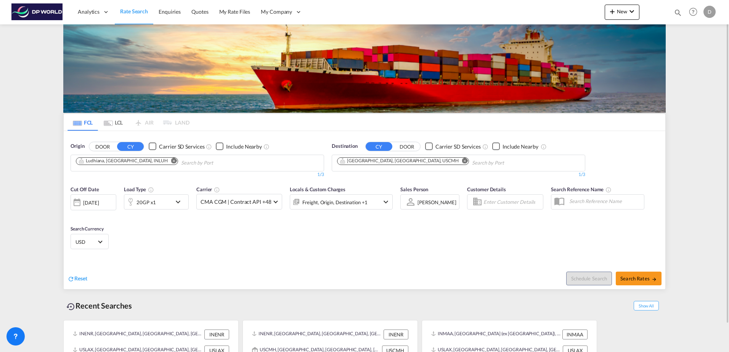
click at [159, 202] on div "20GP x1" at bounding box center [147, 202] width 47 height 15
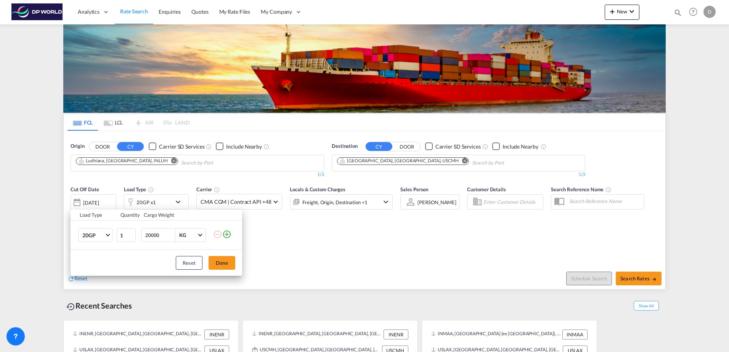
click at [227, 233] on md-icon "icon-plus-circle-outline" at bounding box center [226, 234] width 9 height 9
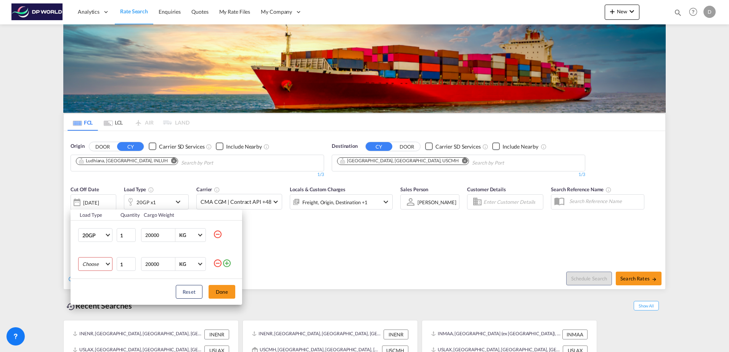
click at [82, 261] on md-select "Choose 20GP 40GP 40HC 45HC 20RE 40RE 40HR 20OT 40OT 20FR 40FR 40NR 20NR 45S 20T…" at bounding box center [95, 264] width 34 height 14
click at [100, 297] on md-option "40HC" at bounding box center [102, 297] width 52 height 18
click at [152, 265] on input "20000" at bounding box center [160, 264] width 31 height 13
type input "25000"
click at [222, 292] on button "Done" at bounding box center [222, 292] width 27 height 14
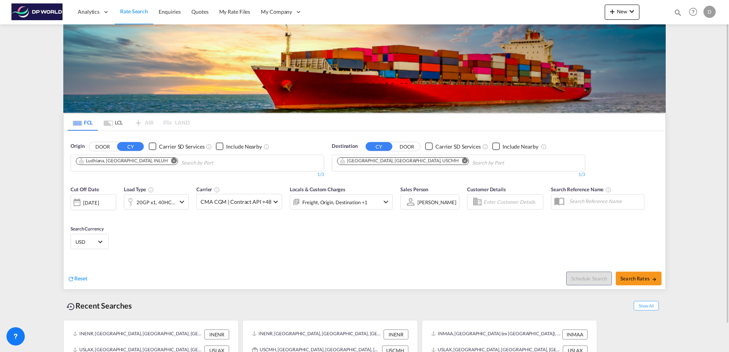
click at [98, 204] on div "[DATE]" at bounding box center [91, 202] width 16 height 7
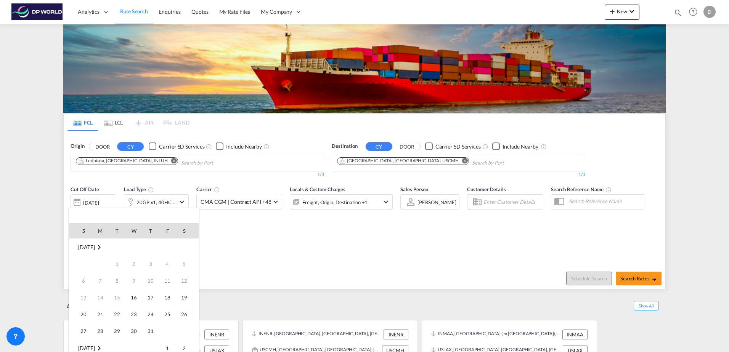
scroll to position [303, 0]
click at [159, 280] on td "17" at bounding box center [167, 281] width 17 height 17
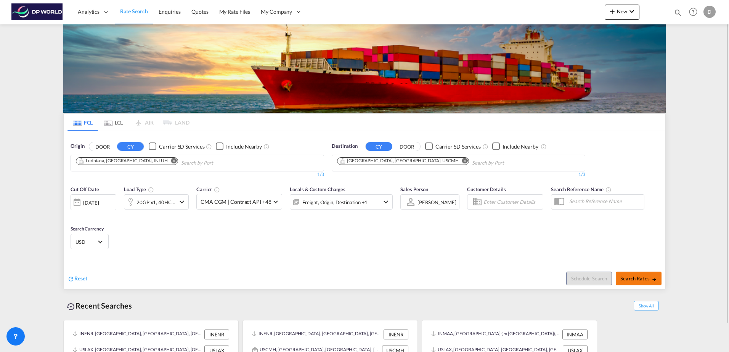
click at [638, 277] on span "Search Rates" at bounding box center [639, 279] width 37 height 6
type input "INLUH to USCMH / 17 Oct 2025"
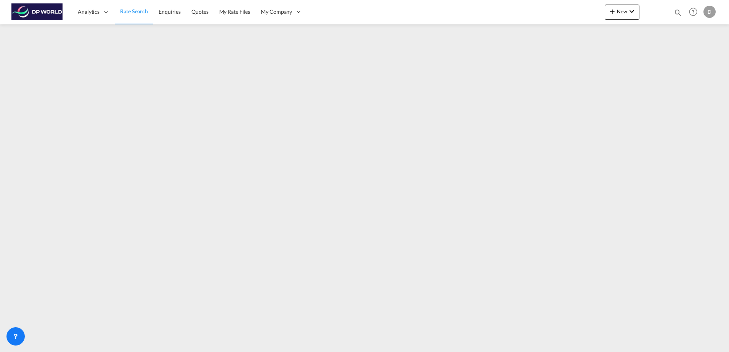
click at [134, 8] on span "Rate Search" at bounding box center [134, 11] width 28 height 6
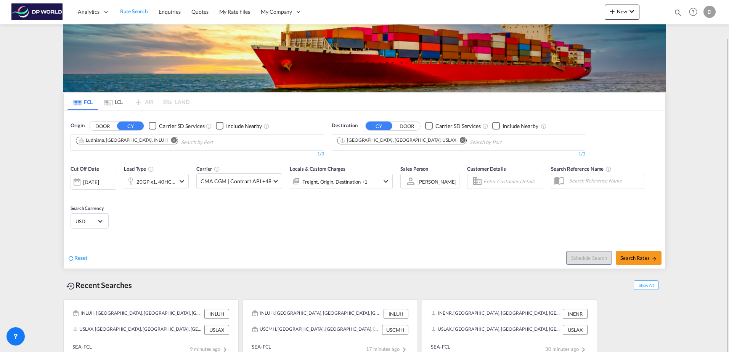
scroll to position [30, 0]
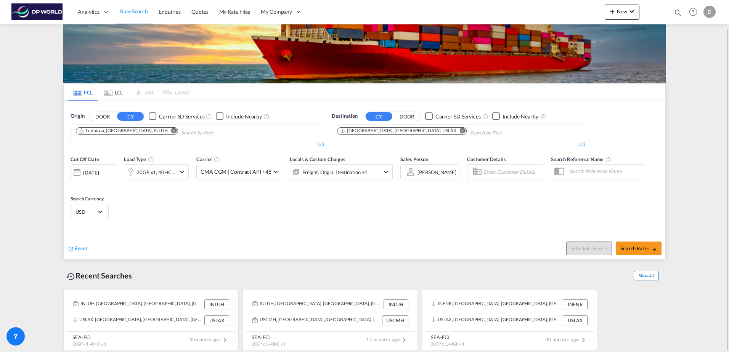
click at [643, 275] on span "Show All" at bounding box center [646, 276] width 25 height 10
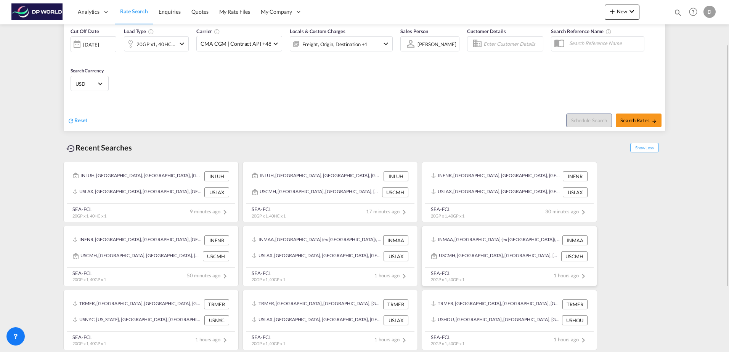
scroll to position [120, 0]
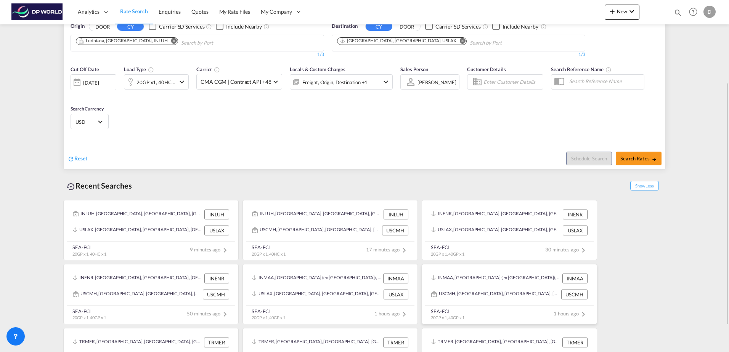
click at [565, 312] on span "1 hours ago" at bounding box center [571, 314] width 34 height 6
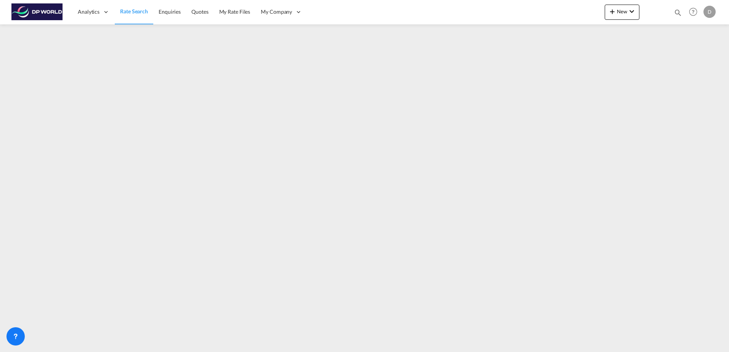
click at [127, 14] on span "Rate Search" at bounding box center [134, 11] width 28 height 6
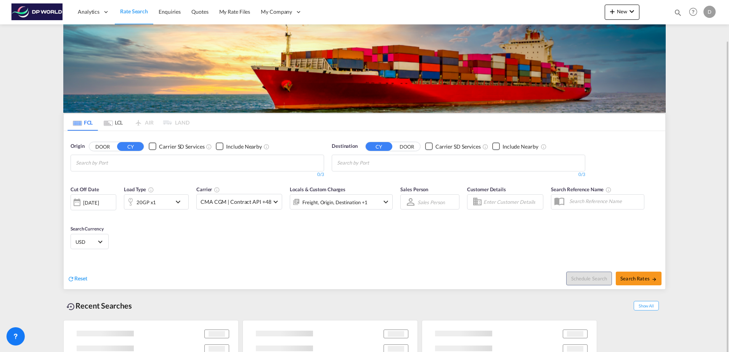
scroll to position [21, 0]
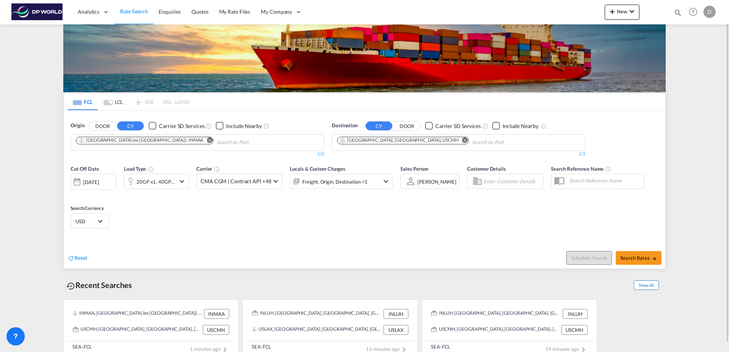
click at [645, 285] on span "Show All" at bounding box center [646, 286] width 25 height 10
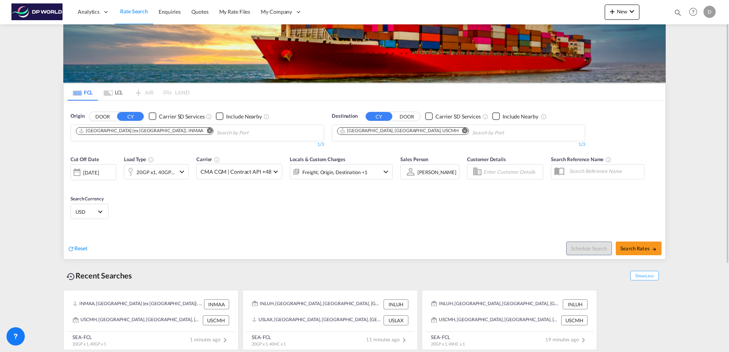
scroll to position [158, 0]
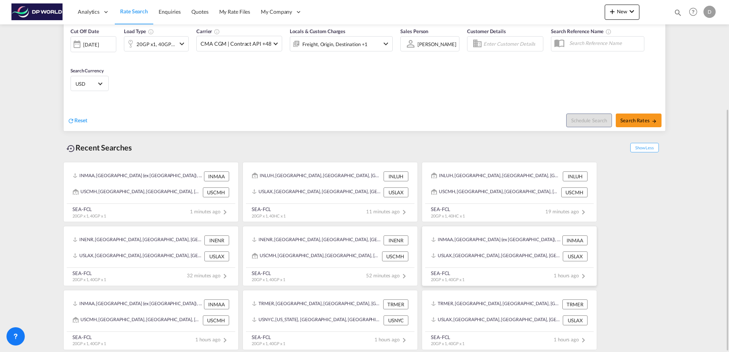
click at [528, 249] on div "USLAX, Los Angeles, CA, United States, North America, Americas USLAX" at bounding box center [509, 257] width 162 height 16
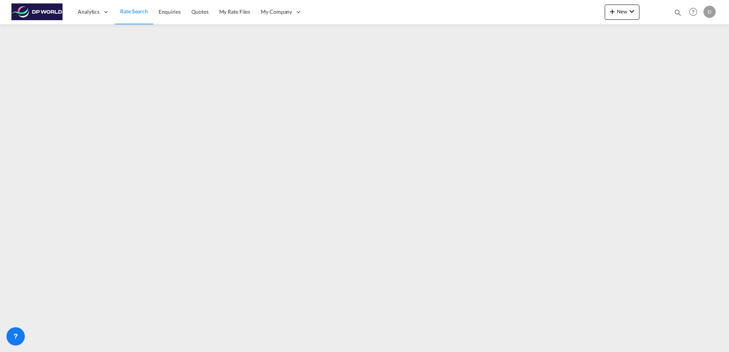
click at [134, 11] on span "Rate Search" at bounding box center [134, 11] width 28 height 6
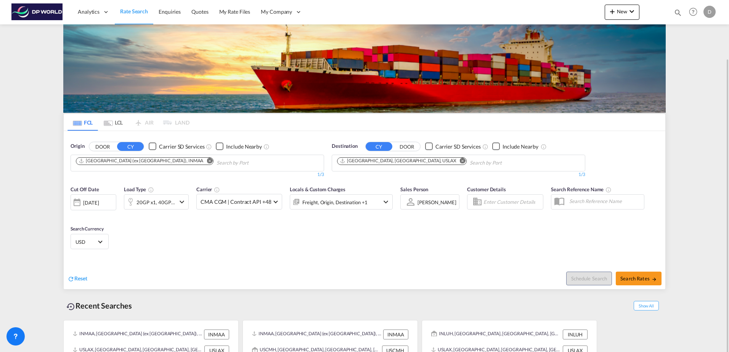
scroll to position [30, 0]
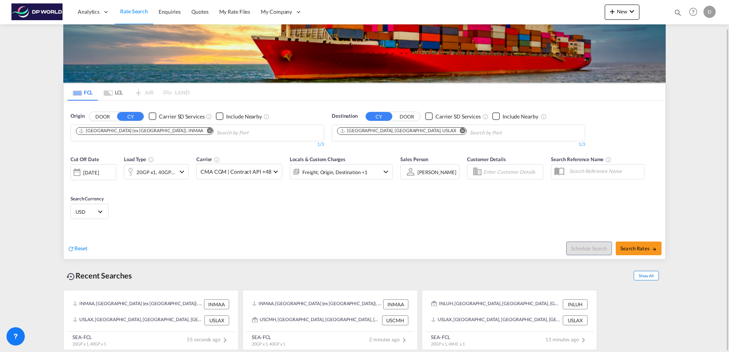
click at [646, 275] on span "Show All" at bounding box center [646, 276] width 25 height 10
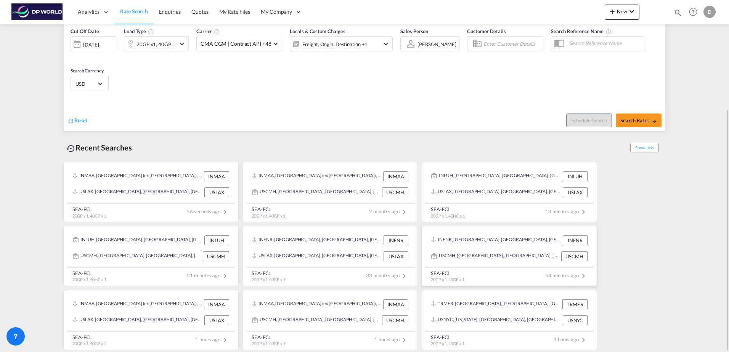
click at [522, 251] on div "USCMH, Columbus, OH, United States, North America, Americas USCMH" at bounding box center [509, 257] width 162 height 16
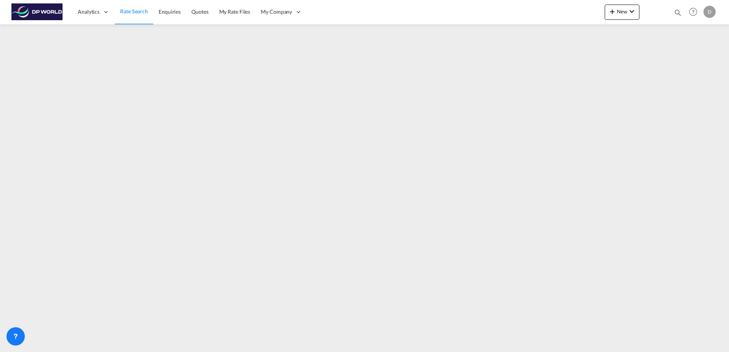
click at [126, 16] on link "Rate Search" at bounding box center [134, 12] width 39 height 25
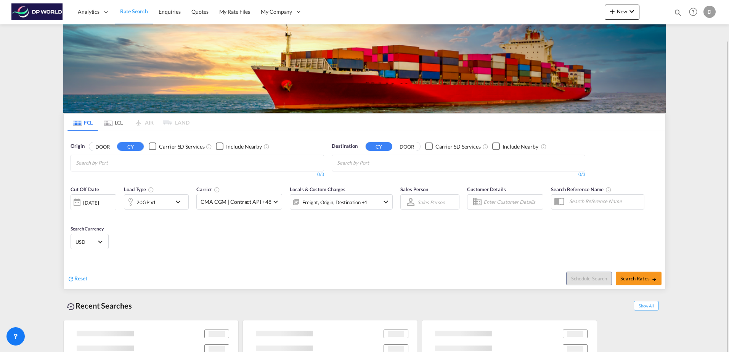
scroll to position [21, 0]
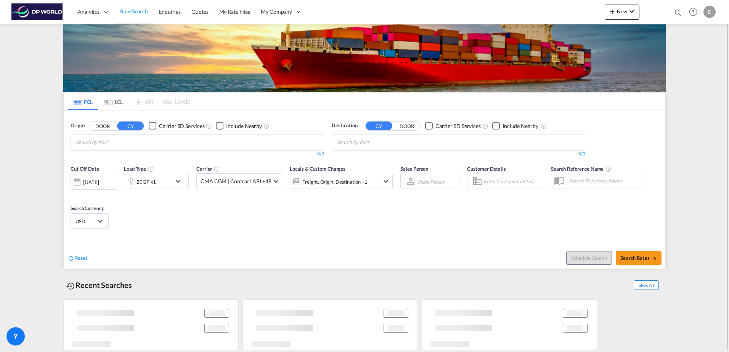
click at [652, 283] on span "Show All" at bounding box center [646, 286] width 25 height 10
click at [641, 288] on span "Show Less" at bounding box center [644, 286] width 29 height 10
click at [641, 288] on span "Show All" at bounding box center [646, 286] width 25 height 10
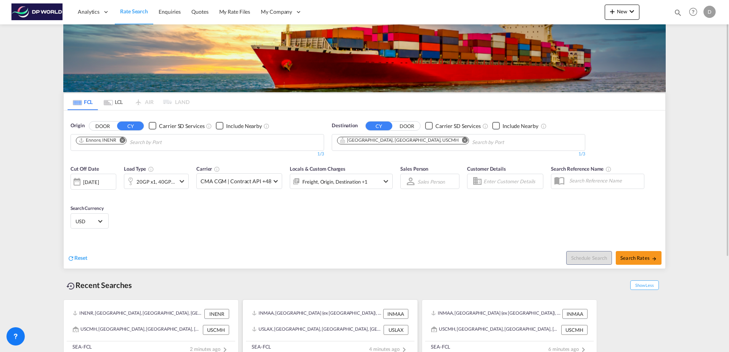
scroll to position [158, 0]
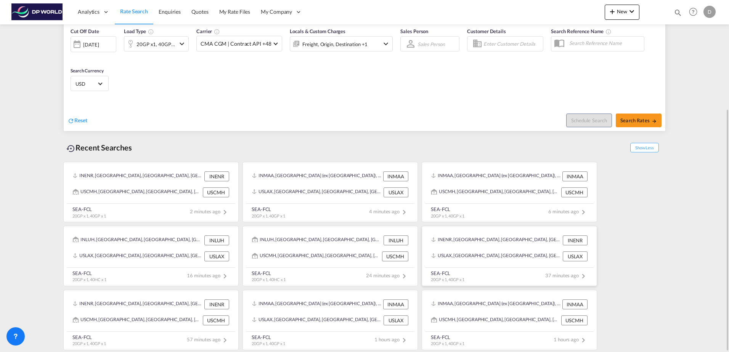
click at [510, 250] on div "USLAX, Los Angeles, CA, United States, North America, Americas USLAX" at bounding box center [509, 257] width 162 height 16
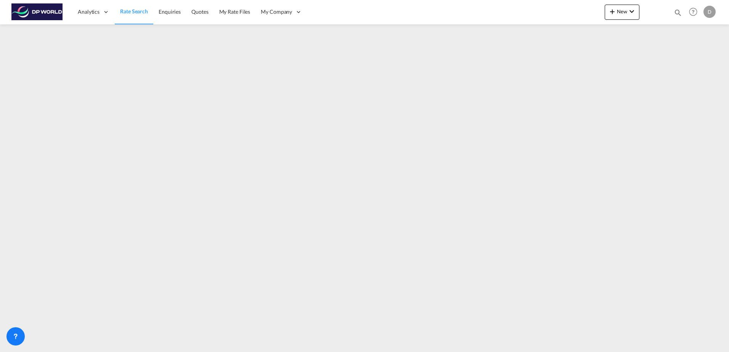
click at [132, 10] on span "Rate Search" at bounding box center [134, 11] width 28 height 6
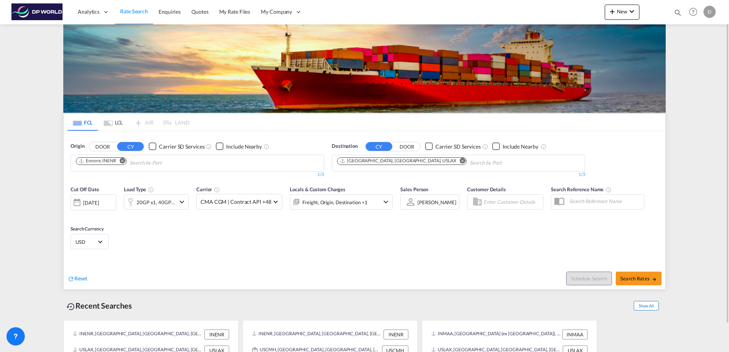
click at [650, 306] on span "Show All" at bounding box center [646, 306] width 25 height 10
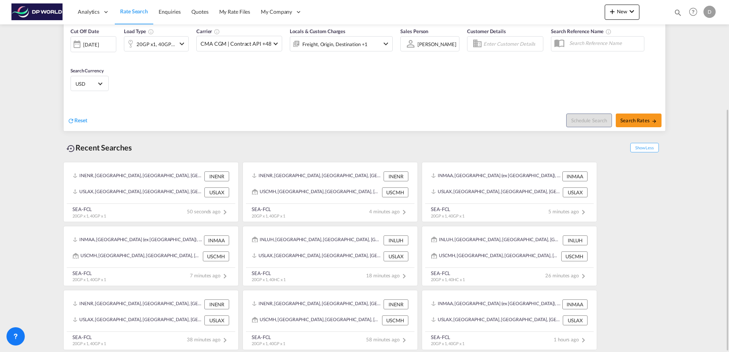
drag, startPoint x: 503, startPoint y: 253, endPoint x: 686, endPoint y: 210, distance: 188.1
click at [687, 207] on md-content "Analytics Dashboard Rate Search Enquiries Quotes My Rate Files My Company" at bounding box center [364, 176] width 729 height 352
drag, startPoint x: 554, startPoint y: 277, endPoint x: 594, endPoint y: 281, distance: 40.3
click at [594, 281] on recent-search-card "INLUH, Ludhiana, PB, India, Indian Subcontinent, Asia Pacific INLUH USCMH, Colu…" at bounding box center [509, 256] width 175 height 60
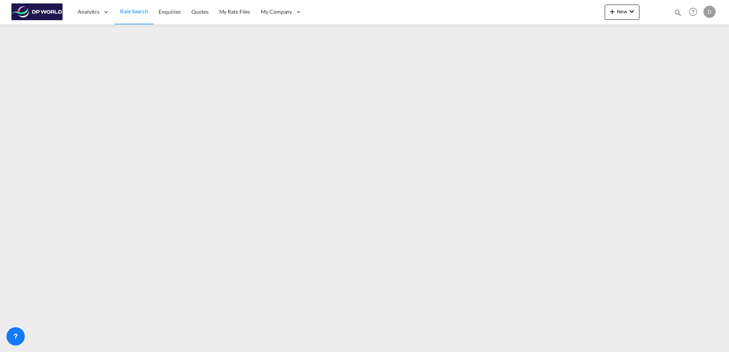
click at [130, 8] on span "Rate Search" at bounding box center [134, 11] width 28 height 6
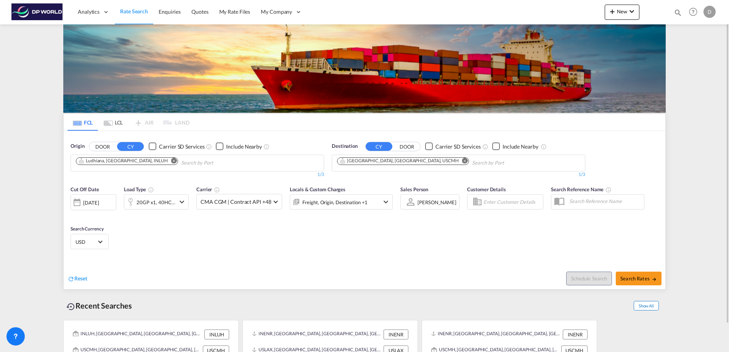
scroll to position [30, 0]
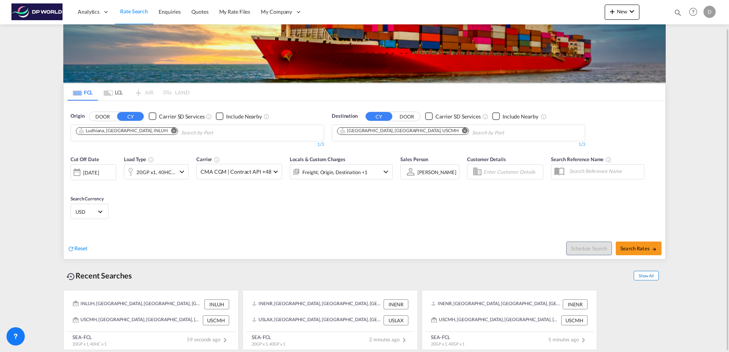
click at [648, 277] on span "Show All" at bounding box center [646, 276] width 25 height 10
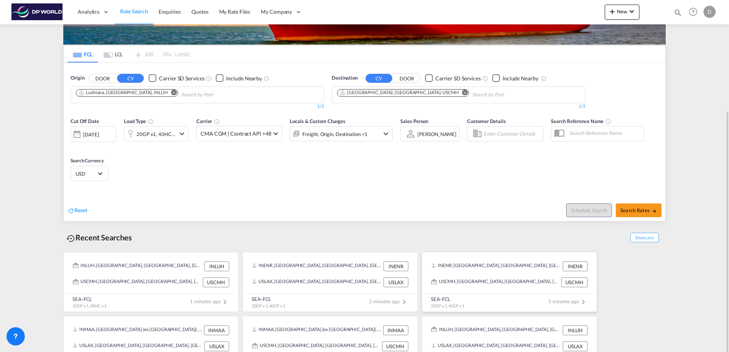
scroll to position [158, 0]
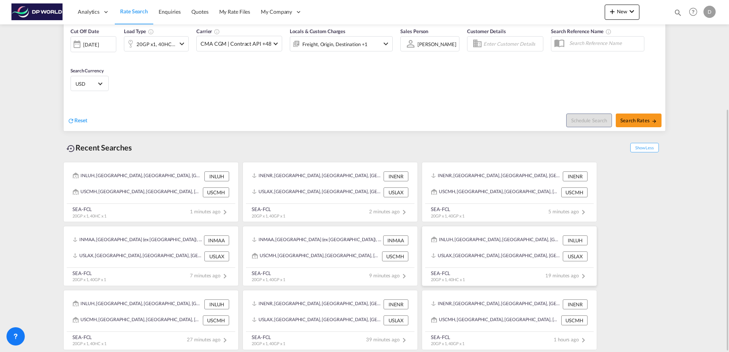
click at [499, 249] on div "USLAX, Los Angeles, CA, United States, North America, Americas USLAX" at bounding box center [509, 257] width 162 height 16
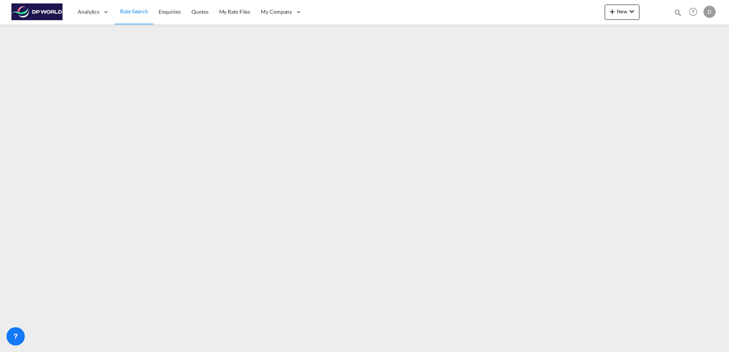
click at [125, 10] on span "Rate Search" at bounding box center [134, 11] width 28 height 6
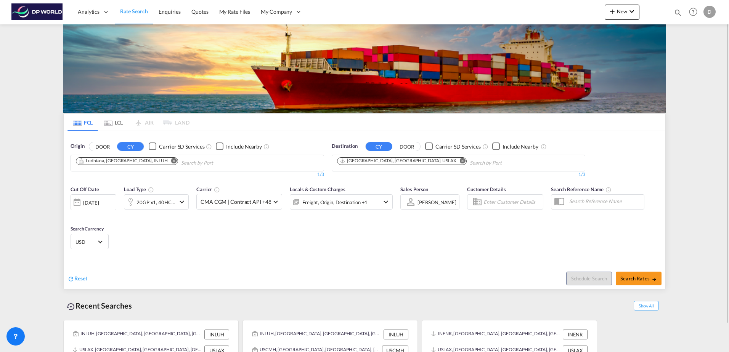
click at [99, 202] on div "[DATE]" at bounding box center [91, 202] width 16 height 7
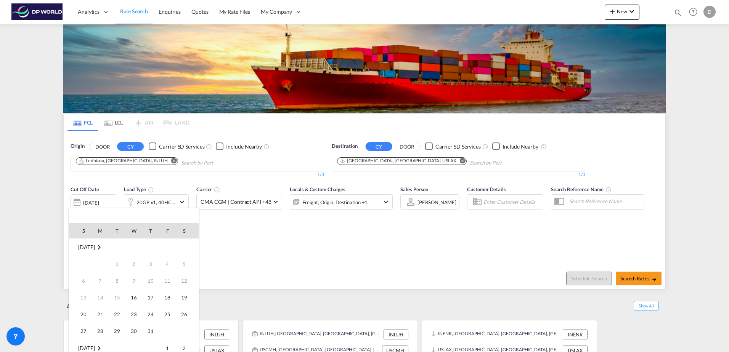
scroll to position [303, 0]
click at [164, 281] on span "17" at bounding box center [167, 280] width 15 height 15
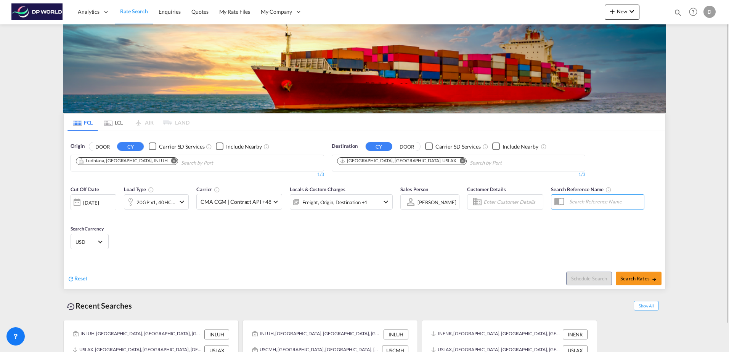
click at [171, 161] on md-icon "Remove" at bounding box center [174, 161] width 6 height 6
click at [460, 161] on md-icon "Remove" at bounding box center [463, 161] width 6 height 6
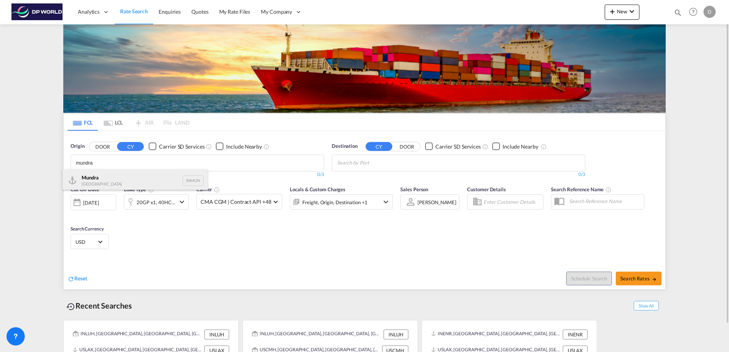
type input "mundra"
click at [127, 178] on div "Mundra India INMUN" at bounding box center [135, 180] width 145 height 23
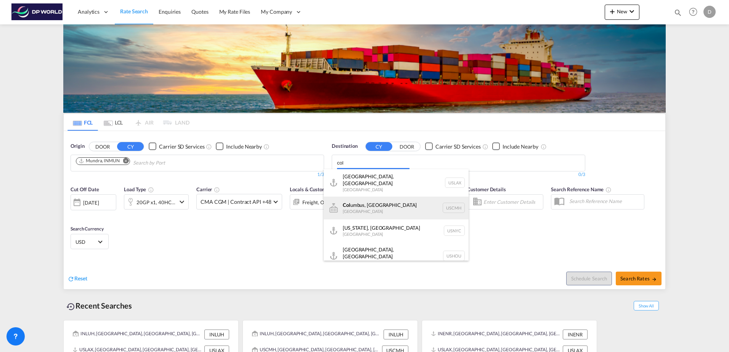
type input "col"
click at [395, 203] on div "Col umbus, OH United States USCMH" at bounding box center [396, 208] width 145 height 23
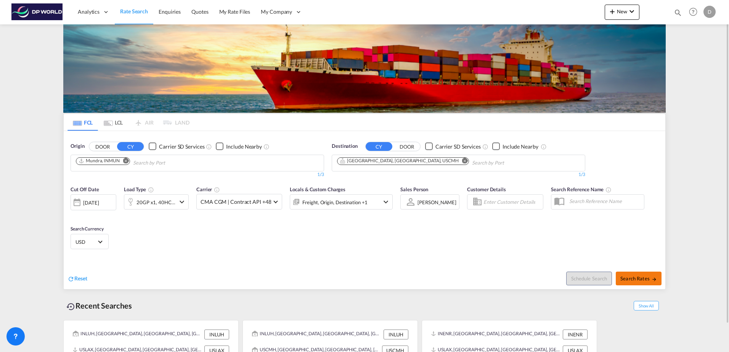
click at [650, 280] on span "Search Rates" at bounding box center [639, 279] width 37 height 6
type input "INMUN to USCMH / 17 Oct 2025"
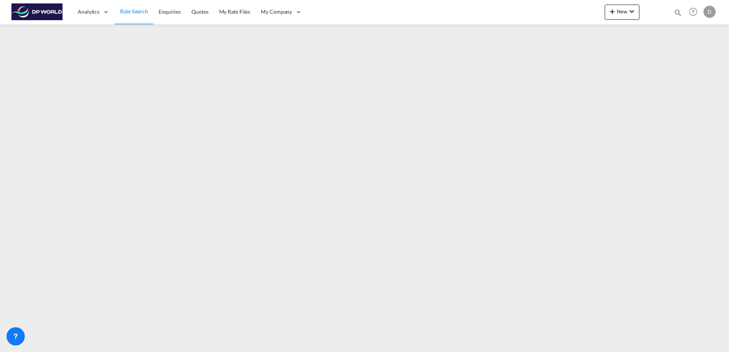
click at [127, 14] on span "Rate Search" at bounding box center [134, 11] width 28 height 6
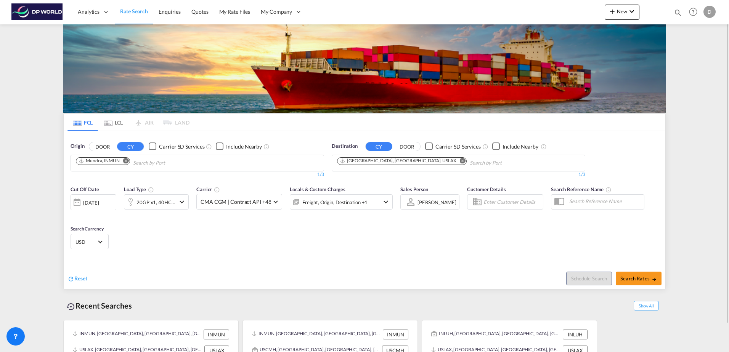
click at [93, 202] on div "[DATE]" at bounding box center [91, 202] width 16 height 7
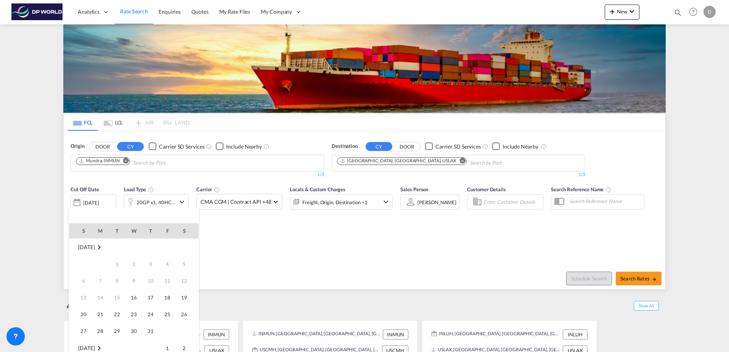
scroll to position [303, 0]
click at [167, 285] on span "17" at bounding box center [167, 280] width 15 height 15
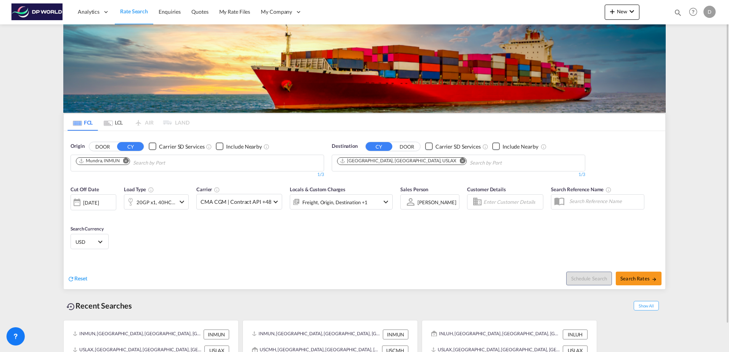
click at [125, 161] on md-icon "Remove" at bounding box center [126, 161] width 6 height 6
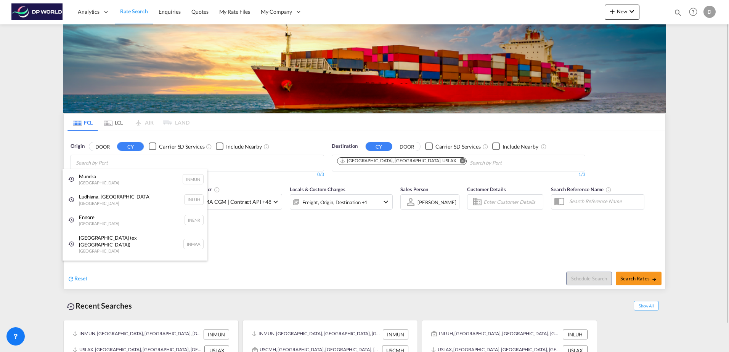
type input "h"
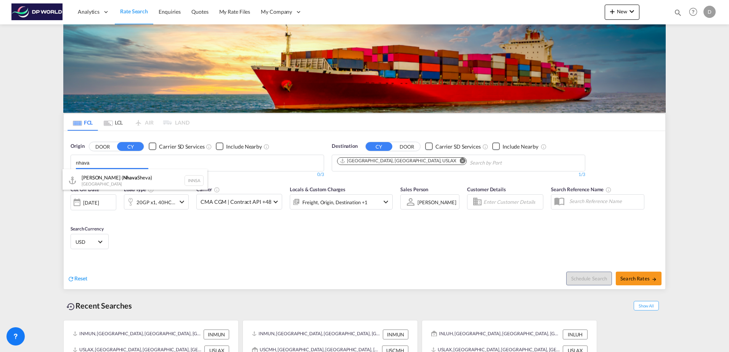
click at [100, 159] on body "Analytics Dashboard Rate Search Enquiries Quotes My Rate Files My Company" at bounding box center [364, 176] width 729 height 352
paste input "She"
type input "Sheva"
click at [122, 184] on div "Jawaharlal Nehru (Nhava Sheva ) India INNSA" at bounding box center [135, 182] width 145 height 27
click at [460, 162] on md-icon "Remove" at bounding box center [463, 161] width 6 height 6
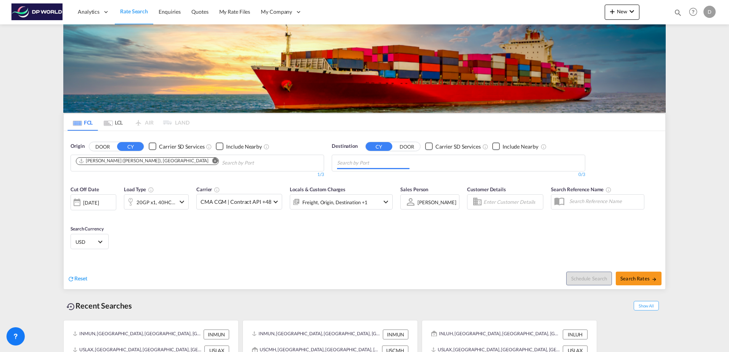
click at [400, 162] on input "Chips input." at bounding box center [373, 163] width 72 height 12
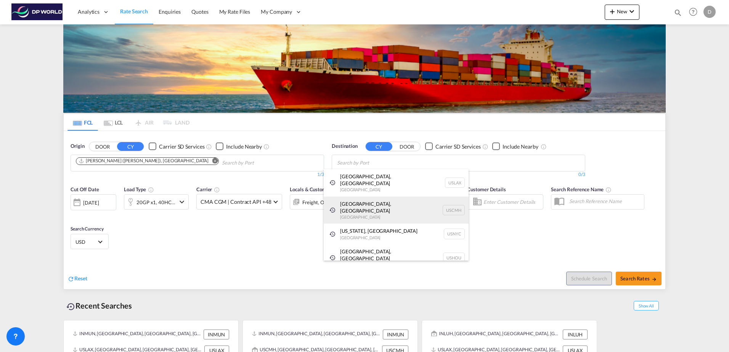
click at [396, 197] on div "Columbus, OH United States USCMH" at bounding box center [396, 210] width 145 height 27
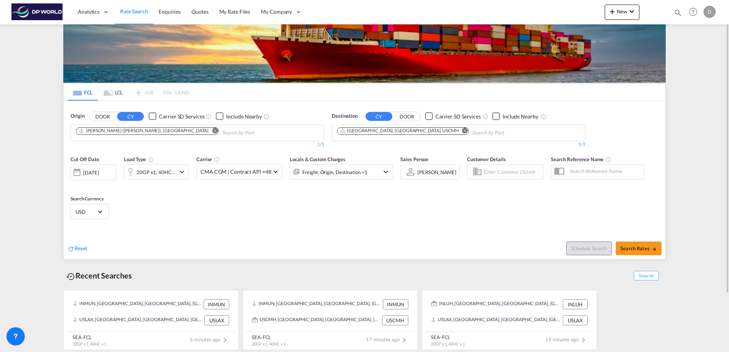
scroll to position [0, 0]
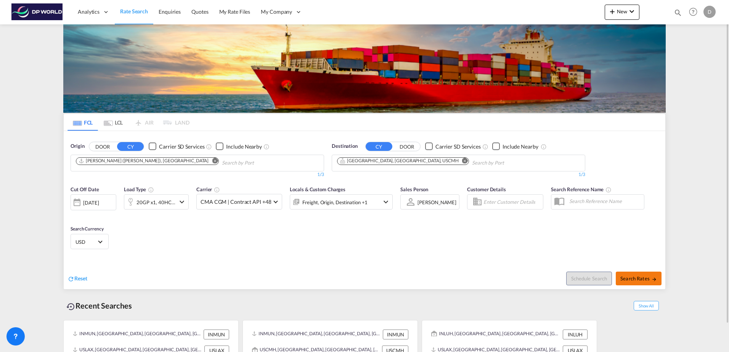
click at [645, 278] on span "Search Rates" at bounding box center [639, 279] width 37 height 6
type input "INNSA to USCMH / 17 Oct 2025"
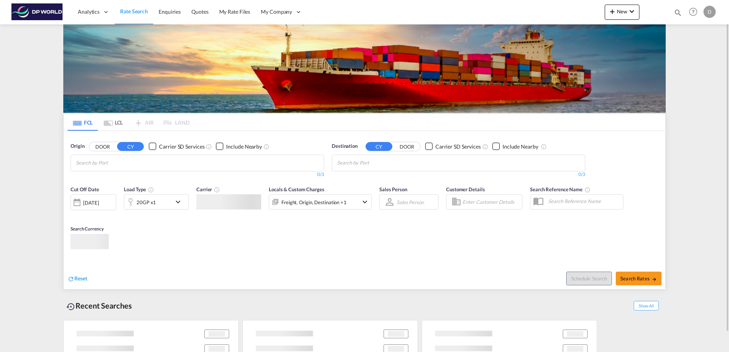
click at [187, 166] on md-chips at bounding box center [197, 163] width 253 height 16
paste input "Tanjung"
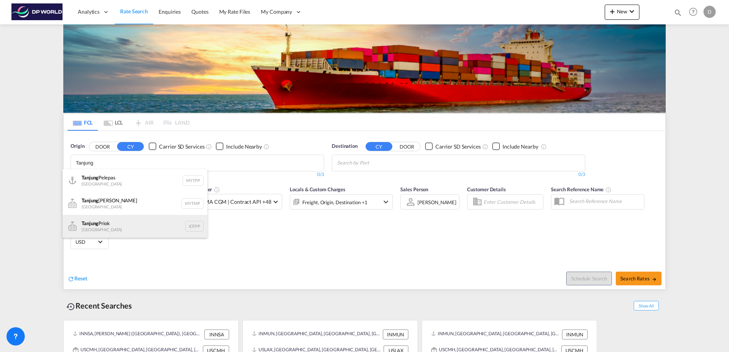
type input "Tanjung"
click at [139, 225] on div "Tanjung Priok [GEOGRAPHIC_DATA] IDTPP" at bounding box center [135, 226] width 145 height 23
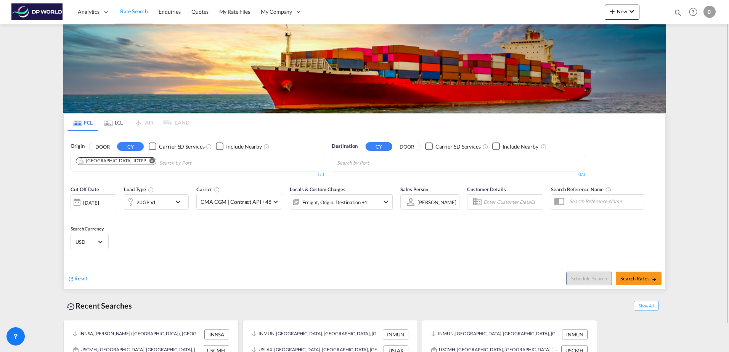
click at [114, 121] on md-tab-item "LCL" at bounding box center [113, 122] width 31 height 17
